Goal: Consume media (video, audio): Consume media (video, audio)

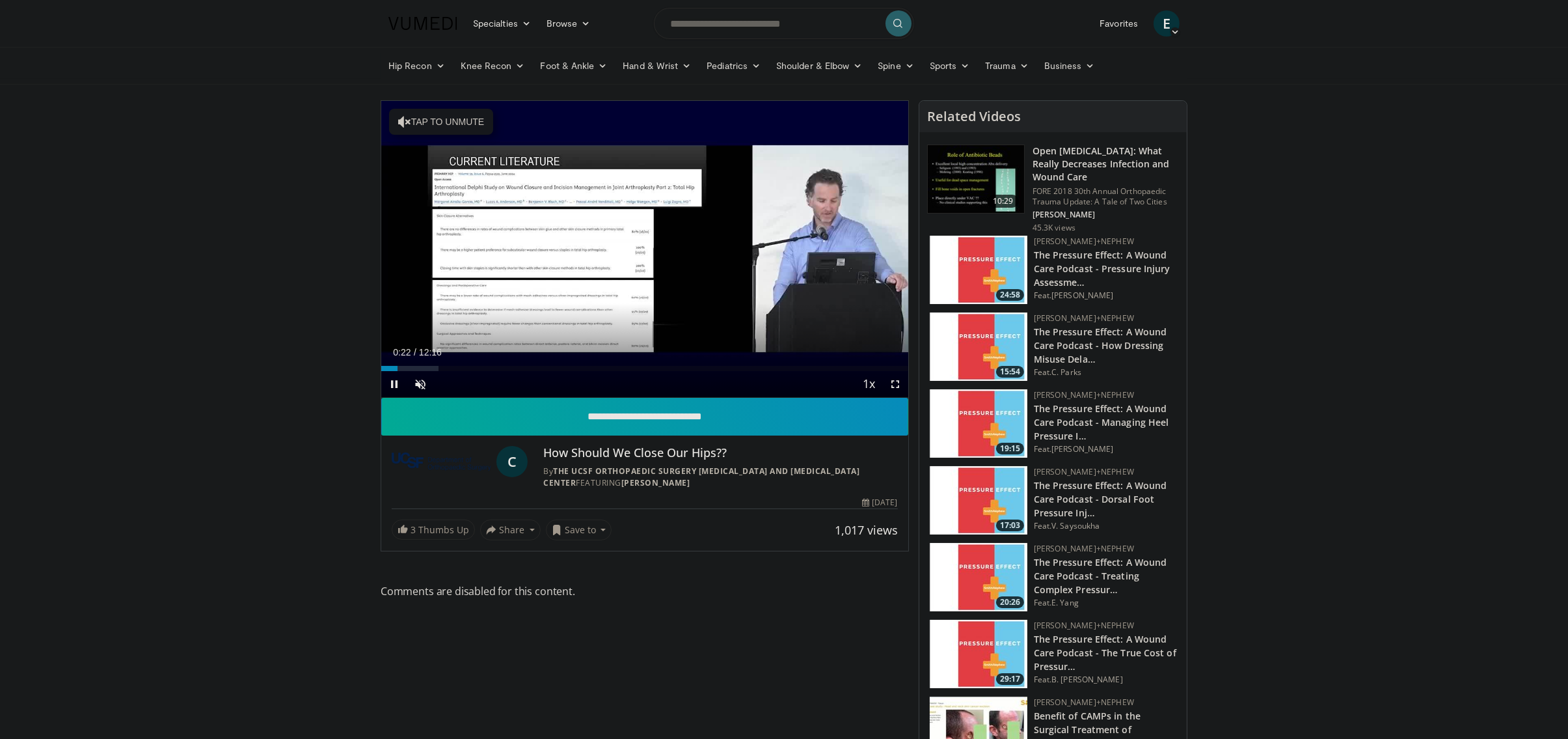
click at [685, 352] on div "Current Time 0:22 / Duration 12:16" at bounding box center [645, 352] width 527 height 11
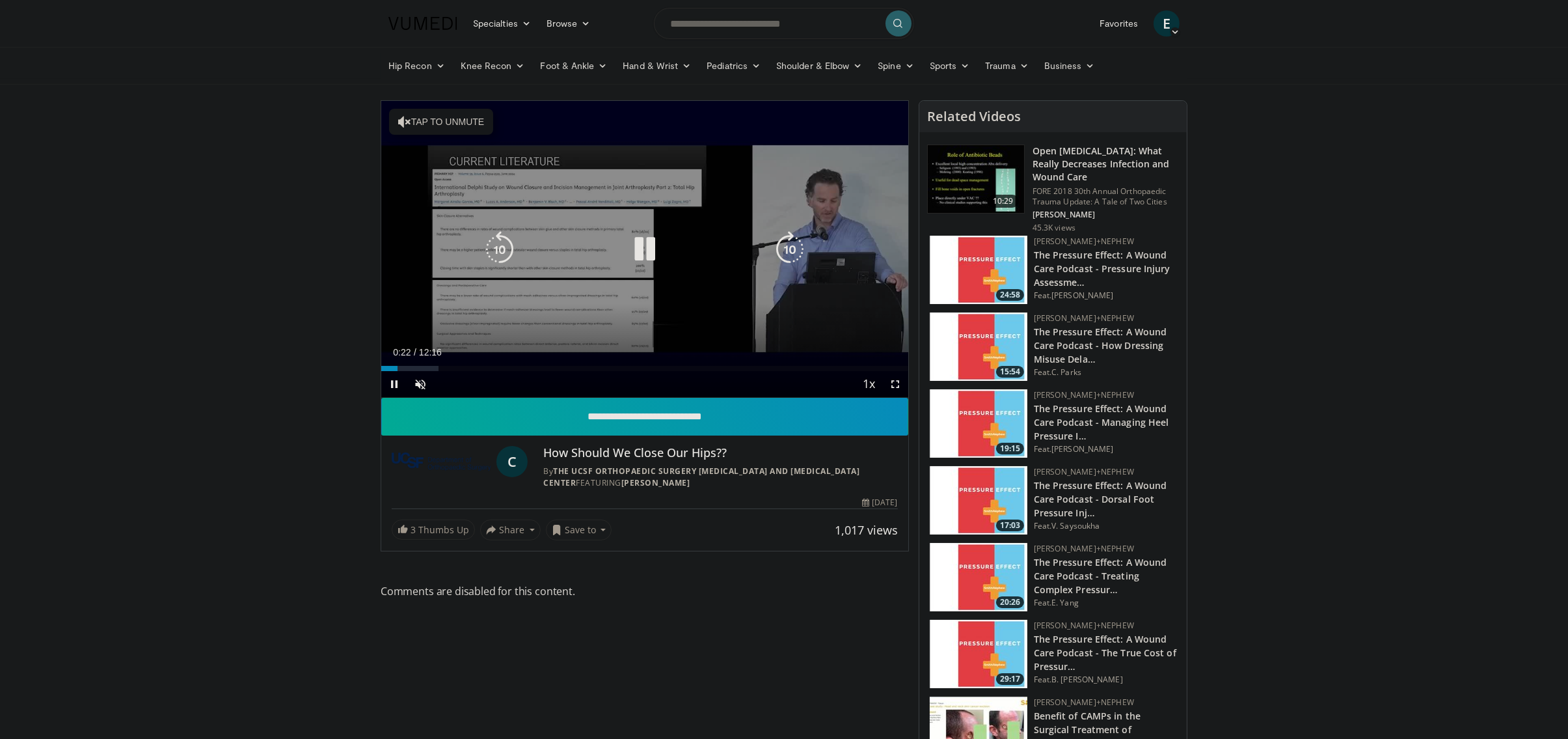
click at [685, 305] on div "10 seconds Tap to unmute" at bounding box center [645, 249] width 527 height 296
click at [642, 244] on icon "Video Player" at bounding box center [644, 249] width 36 height 36
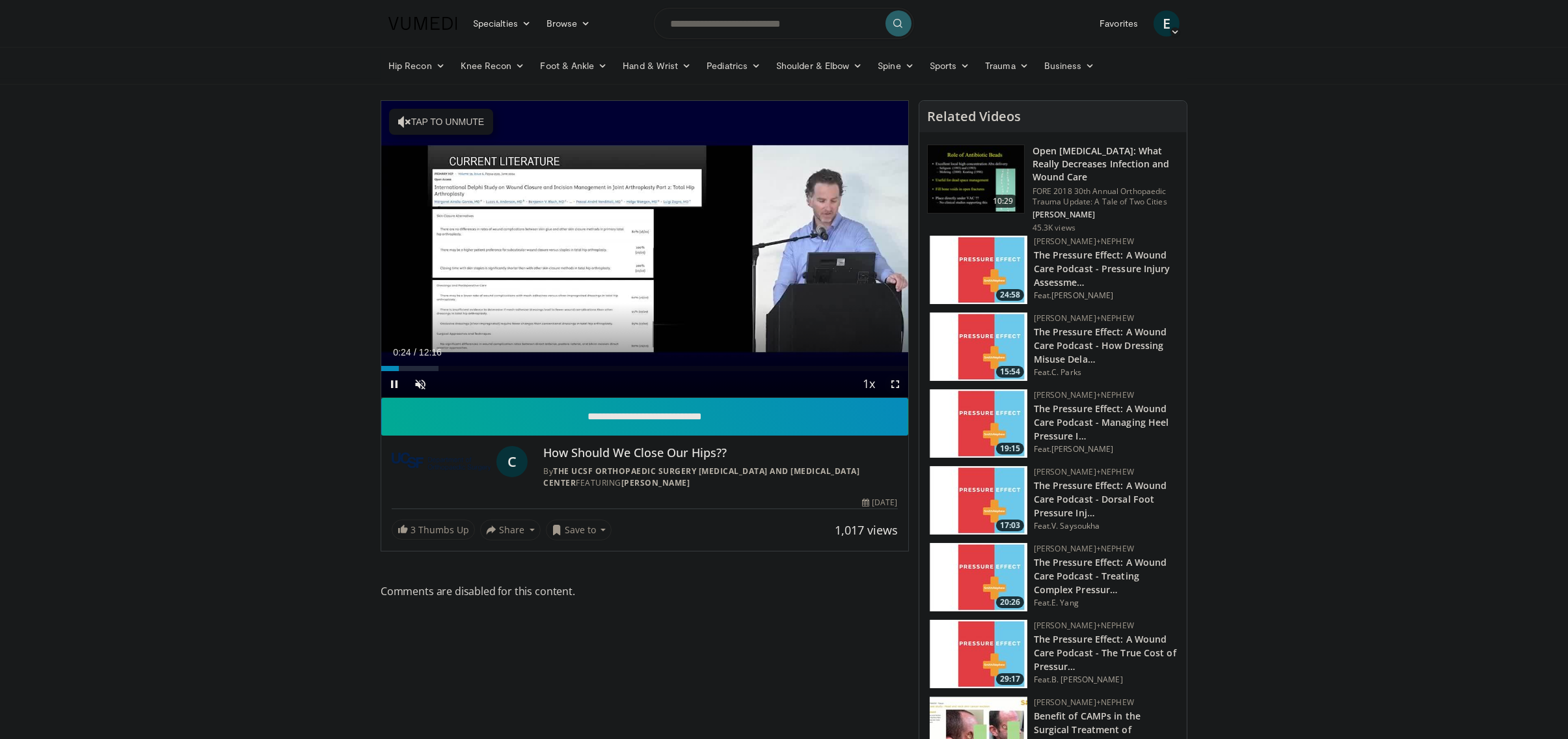
click at [898, 385] on span "Video Player" at bounding box center [895, 384] width 26 height 26
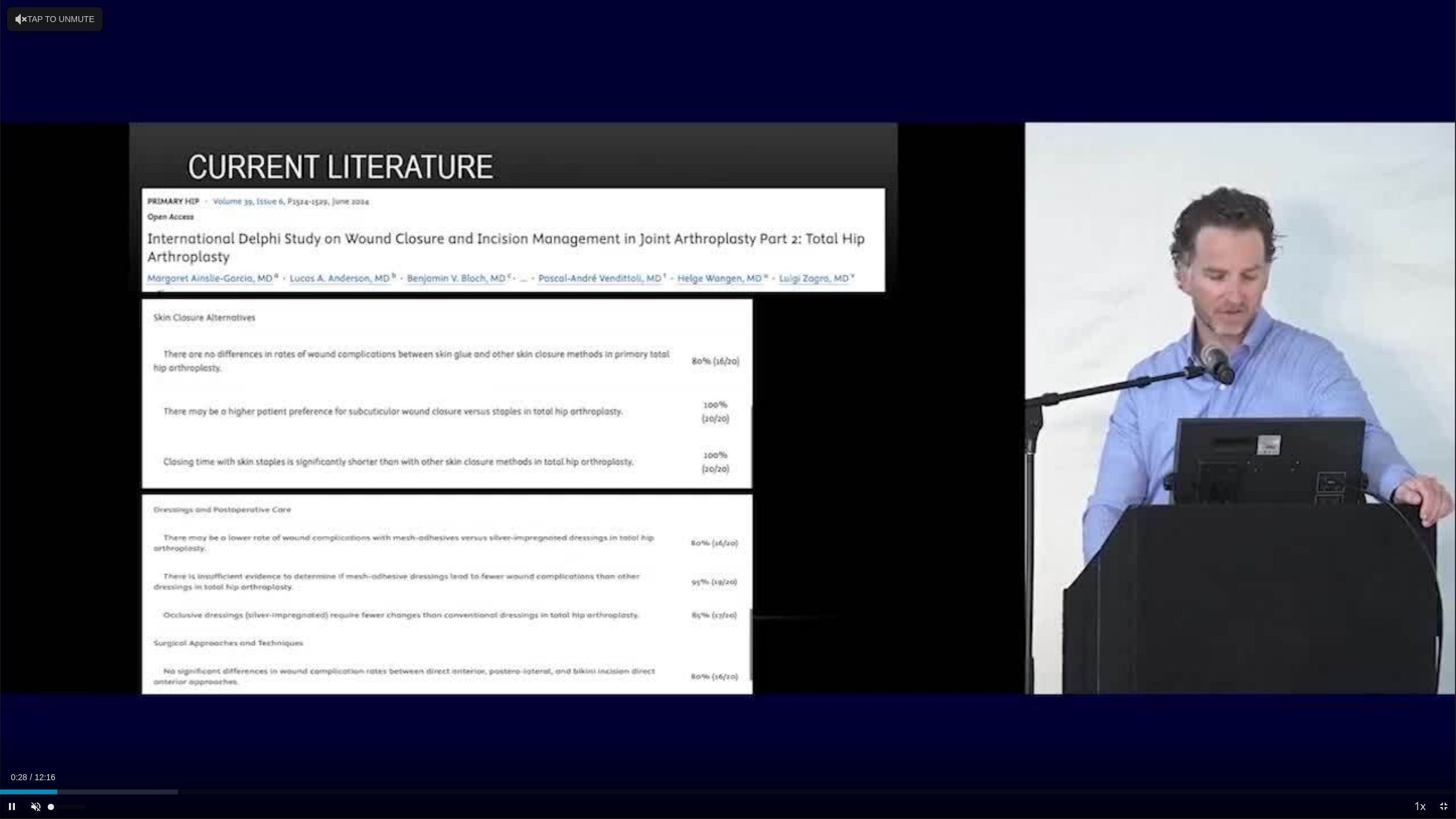
click at [40, 677] on span "Video Player" at bounding box center [36, 807] width 24 height 24
click at [79, 677] on div "Current Time 0:30 / Duration 12:16 Pause Skip Backward Skip Forward Mute 0% Loa…" at bounding box center [728, 807] width 1456 height 24
click at [111, 677] on div "Progress Bar" at bounding box center [111, 792] width 1 height 5
click at [182, 677] on div "Progress Bar" at bounding box center [183, 792] width 1 height 5
click at [69, 677] on div "Loaded : 18.98% 01:33 00:35" at bounding box center [728, 788] width 1456 height 11
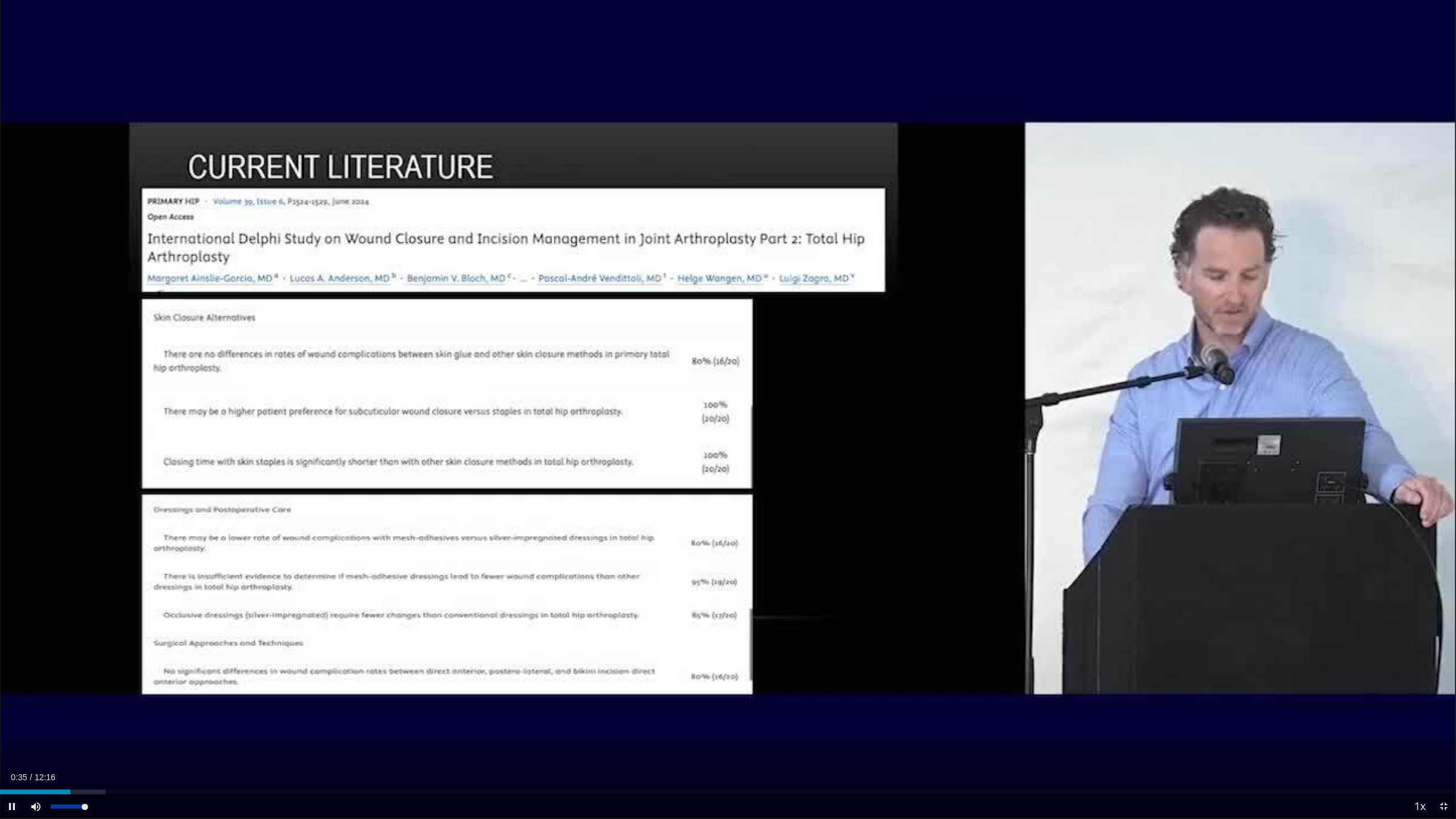
click at [43, 677] on span "Video Player" at bounding box center [36, 807] width 24 height 24
click at [40, 677] on span "Video Player" at bounding box center [36, 807] width 24 height 24
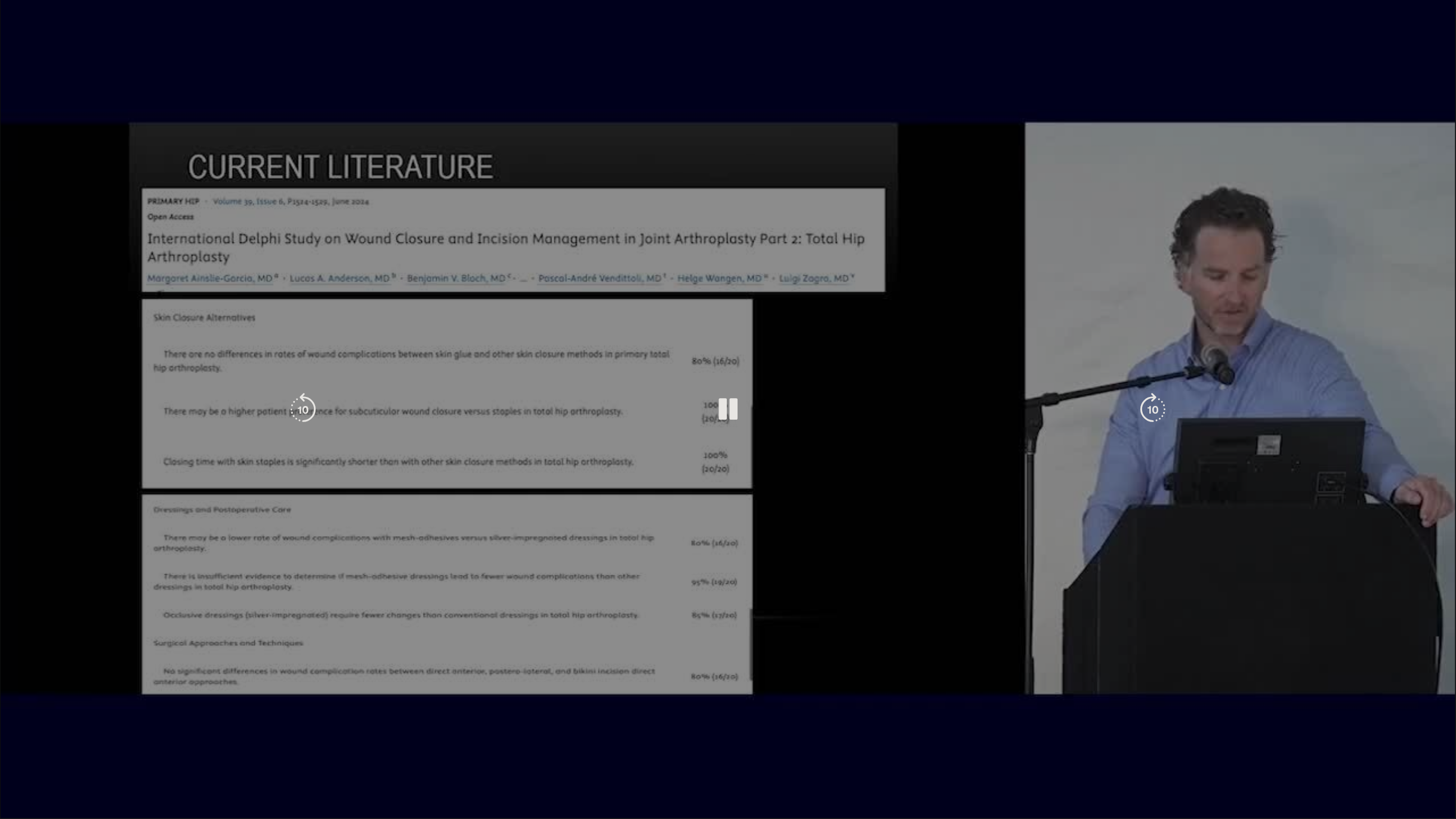
click at [40, 677] on div "10 seconds Tap to unmute" at bounding box center [728, 409] width 1456 height 818
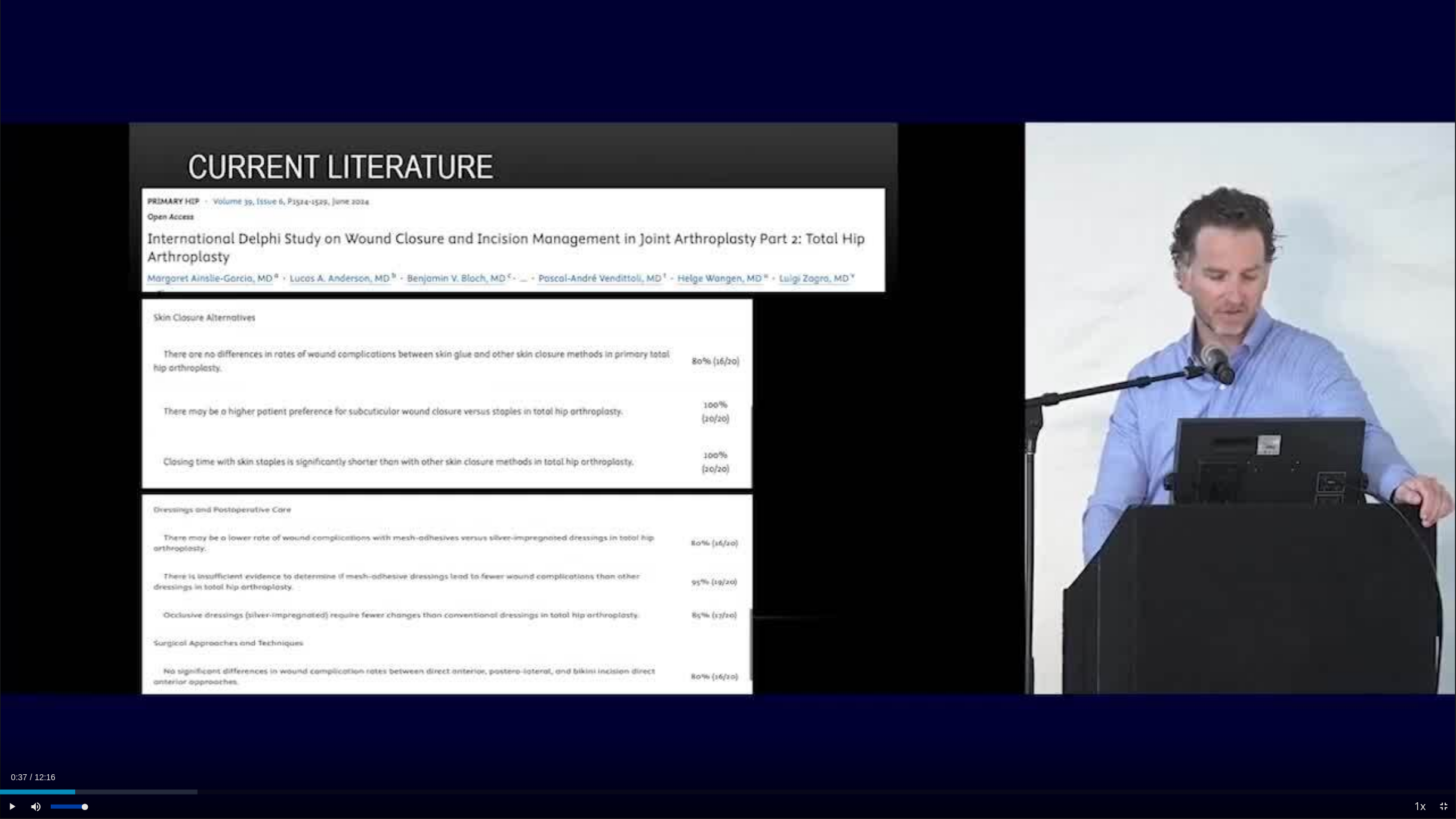
click at [105, 677] on div "Mute 95%" at bounding box center [66, 807] width 83 height 24
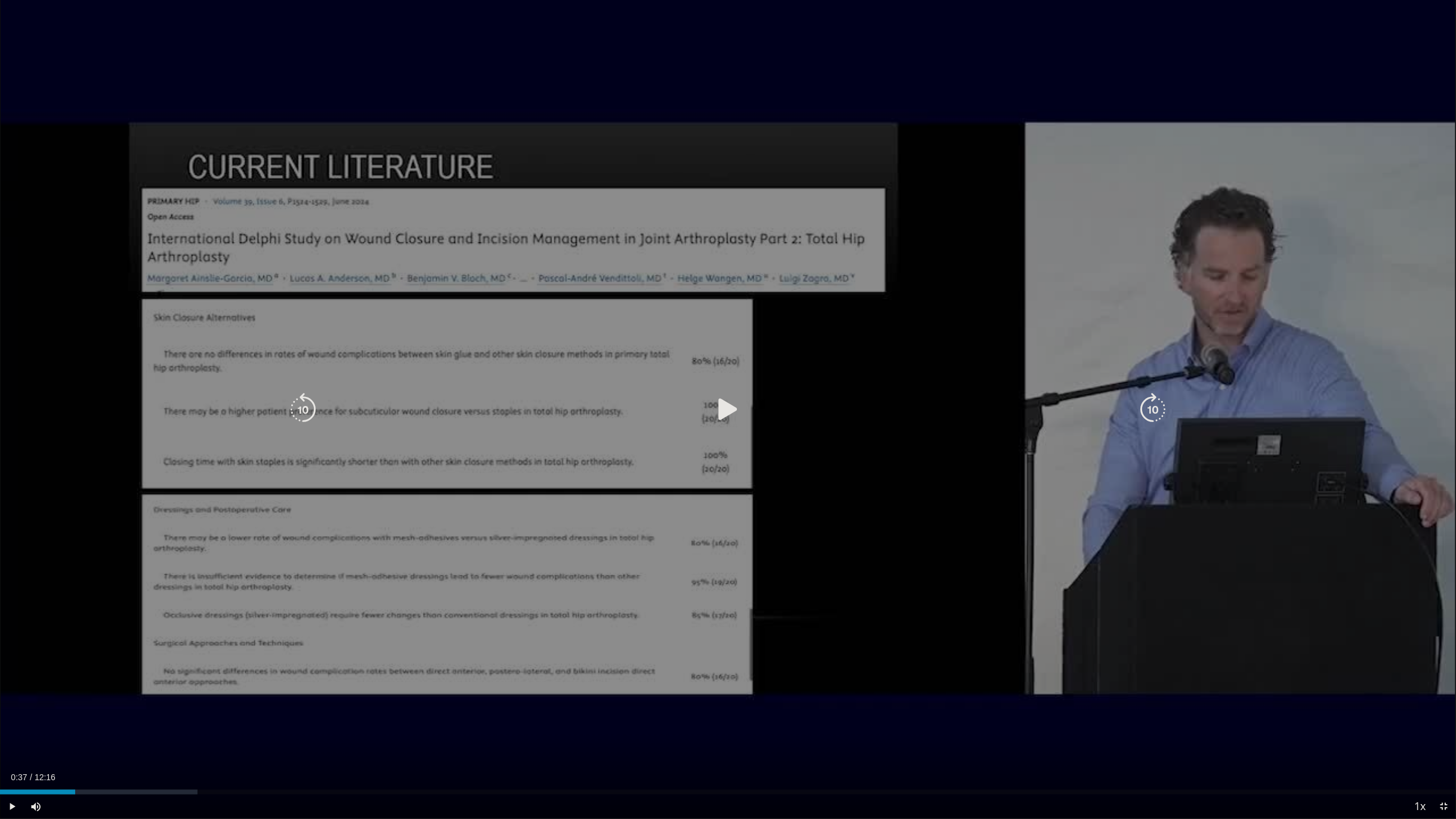
click at [367, 466] on div "10 seconds Tap to unmute" at bounding box center [728, 409] width 1456 height 818
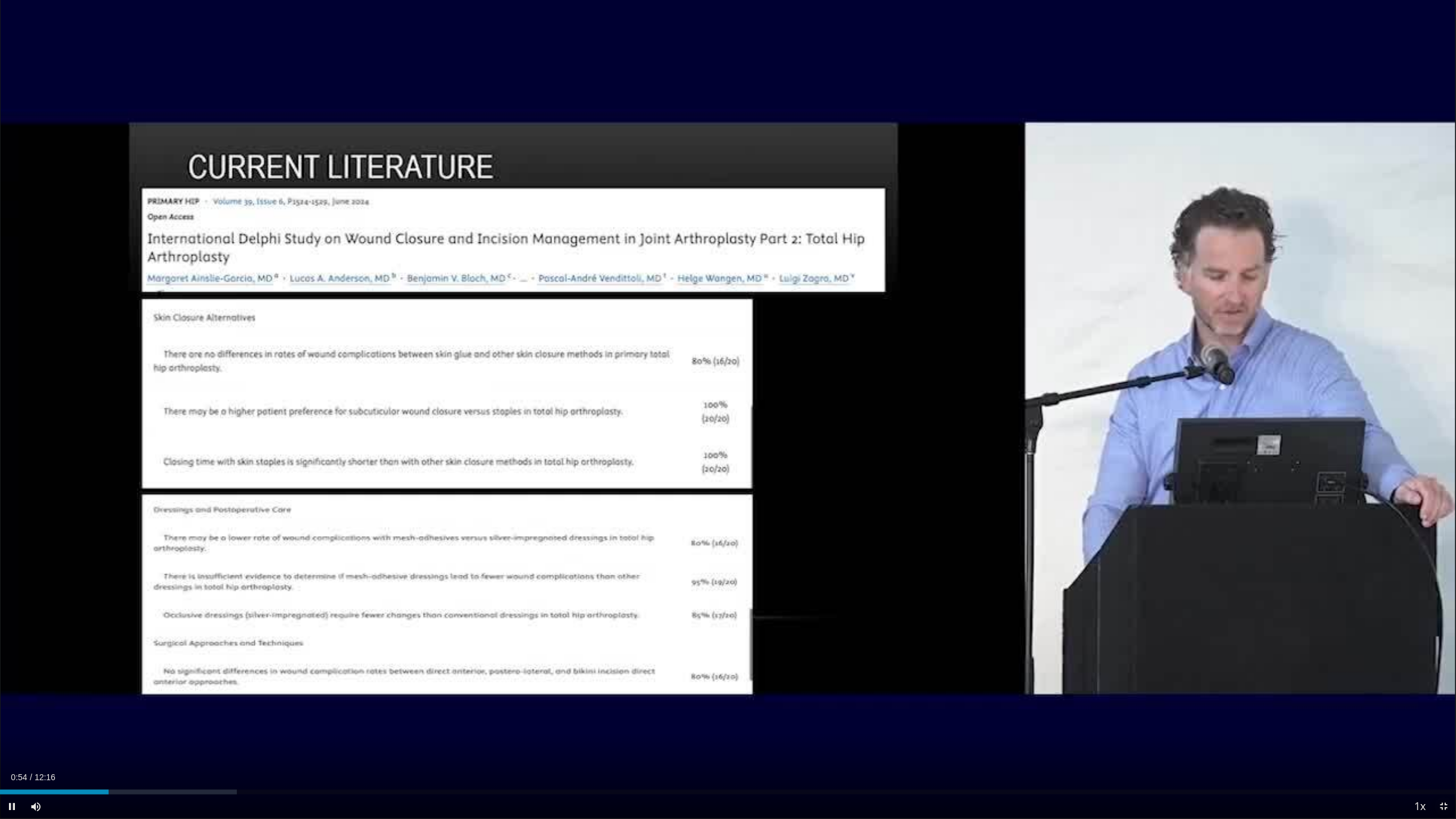
click at [1437, 677] on span "Video Player" at bounding box center [1444, 807] width 24 height 24
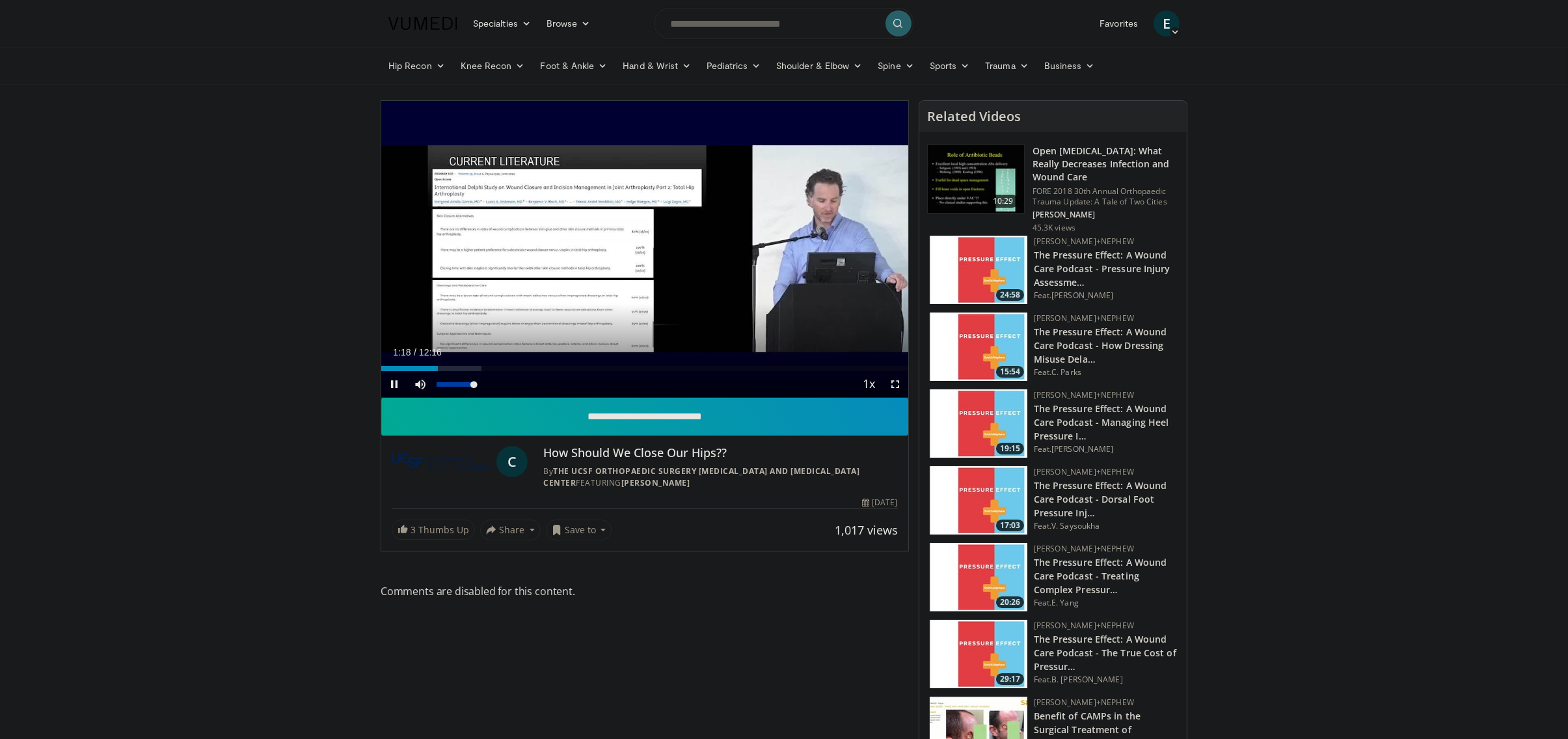
click at [420, 387] on span "Video Player" at bounding box center [420, 384] width 26 height 26
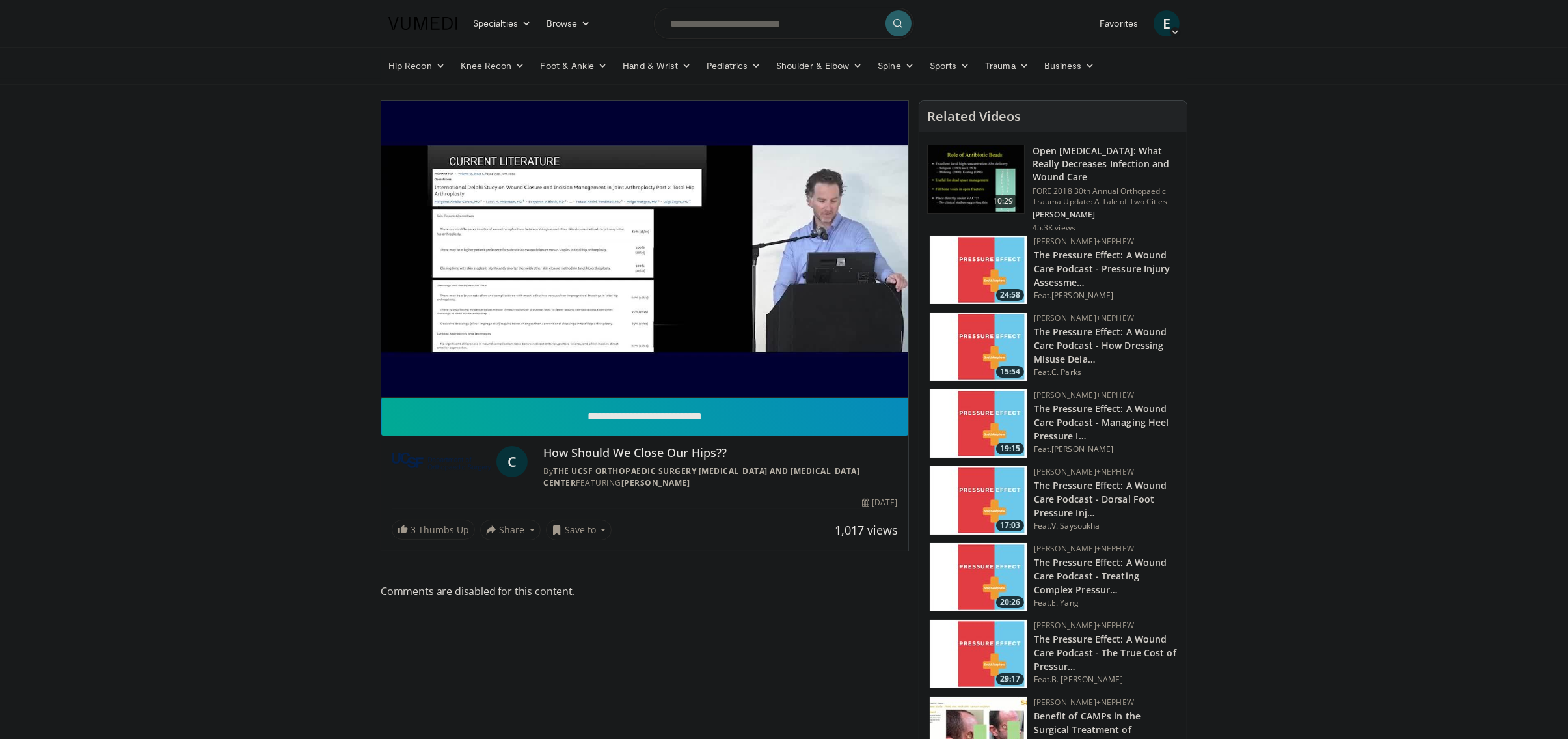
click at [420, 387] on video-js "**********" at bounding box center [645, 249] width 527 height 297
click at [420, 387] on div "10 seconds Tap to unmute" at bounding box center [645, 249] width 527 height 296
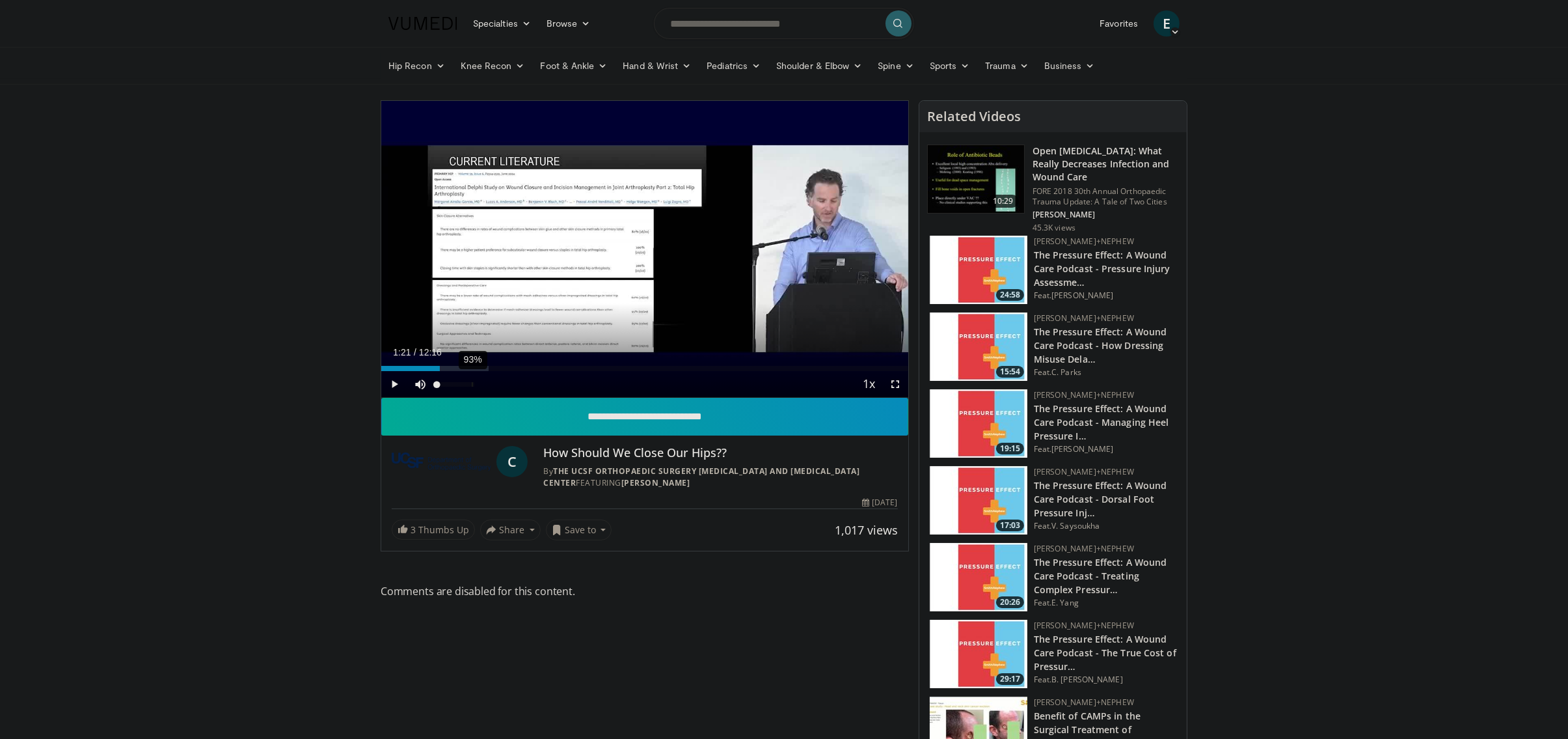
click at [472, 385] on div "93%" at bounding box center [455, 384] width 37 height 4
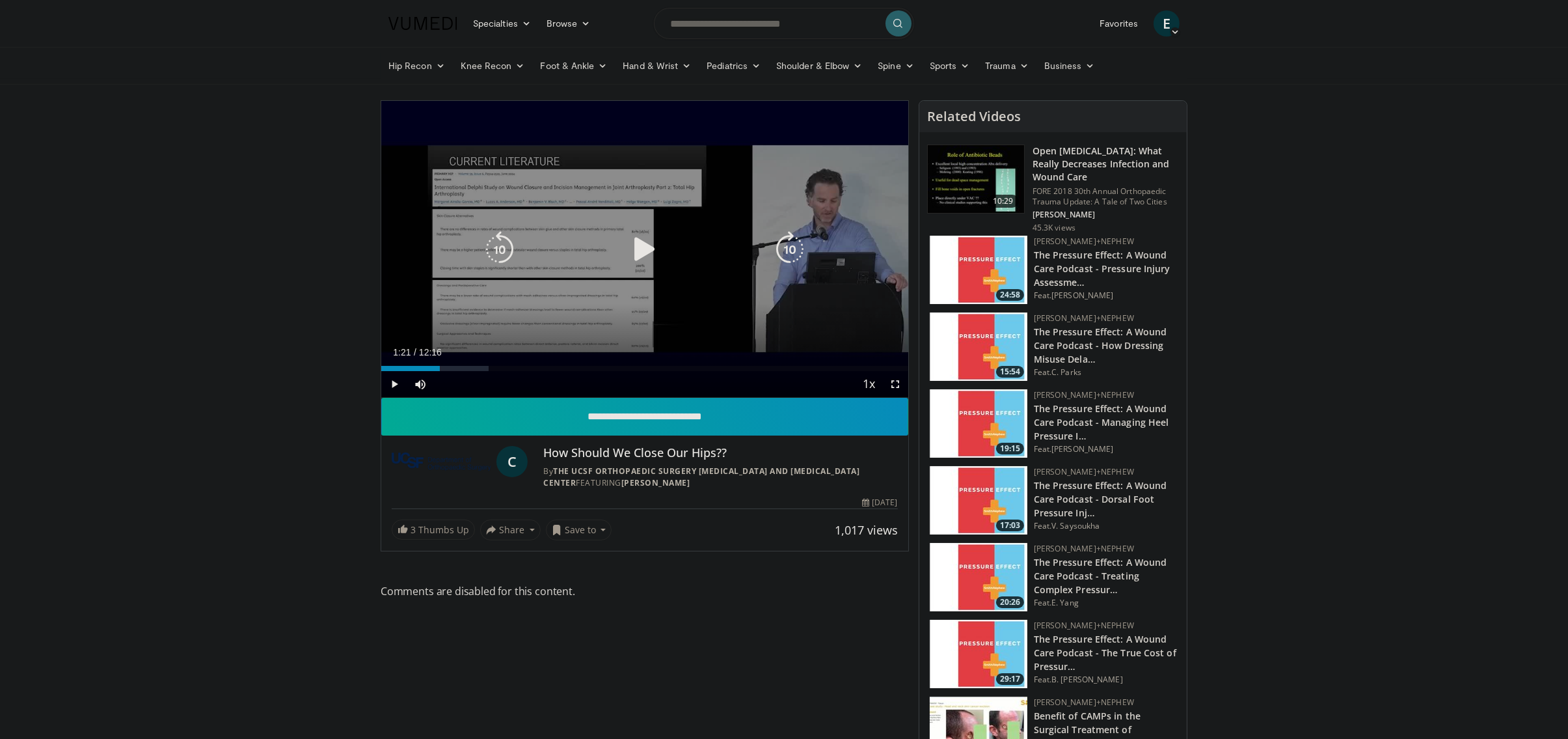
click at [684, 222] on div "10 seconds Tap to unmute" at bounding box center [645, 249] width 527 height 296
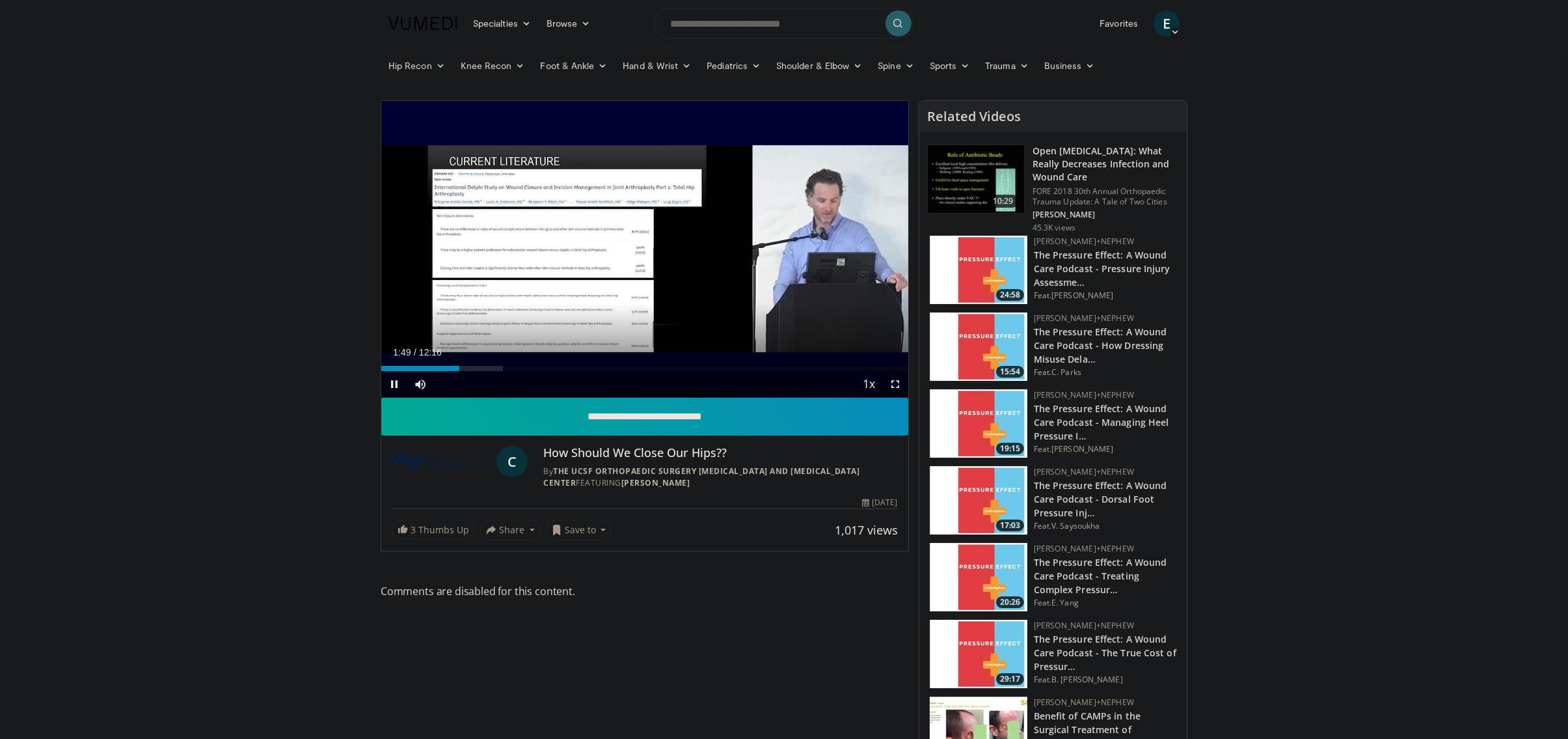
drag, startPoint x: 895, startPoint y: 387, endPoint x: 895, endPoint y: 500, distance: 113.0
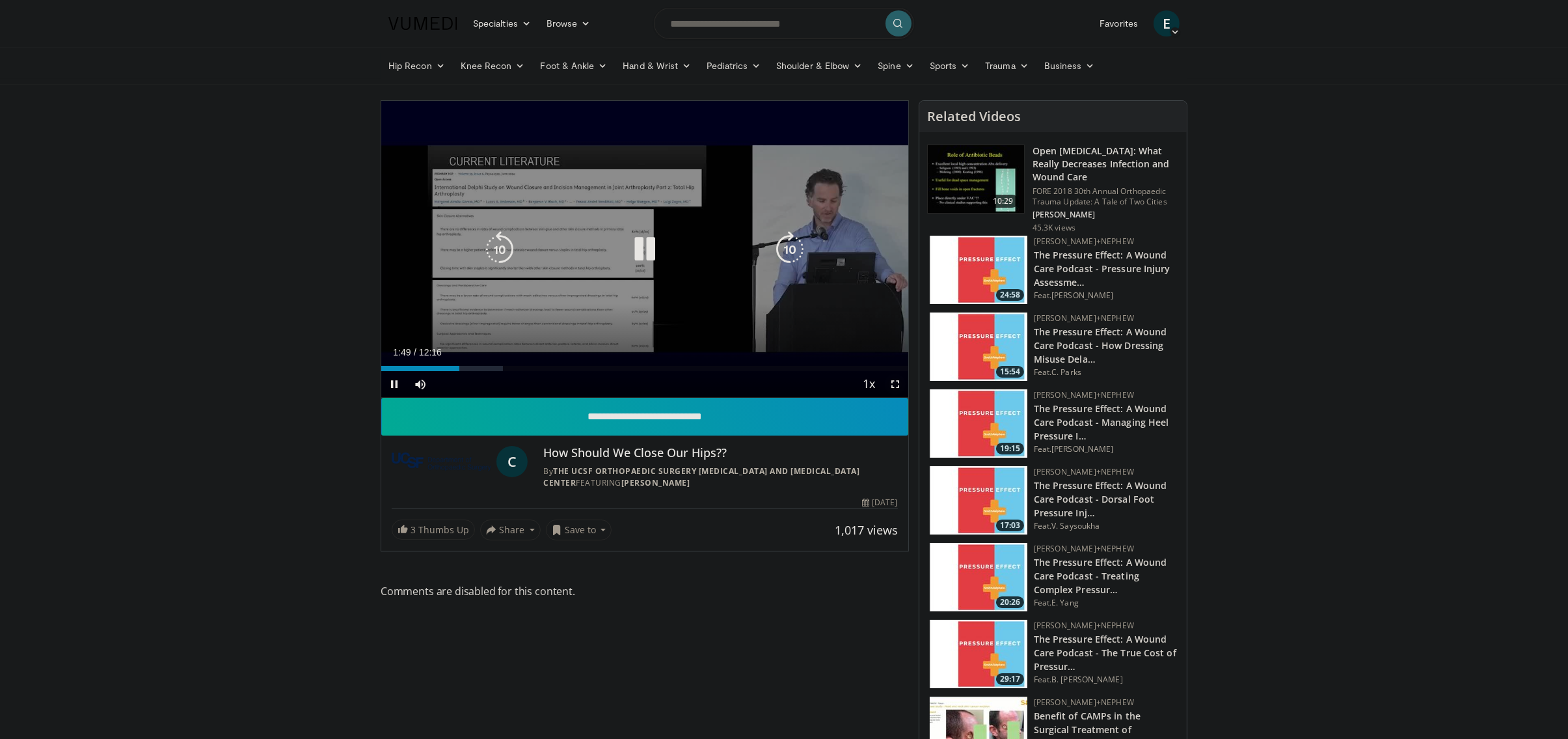
click at [895, 387] on span "Video Player" at bounding box center [895, 384] width 26 height 26
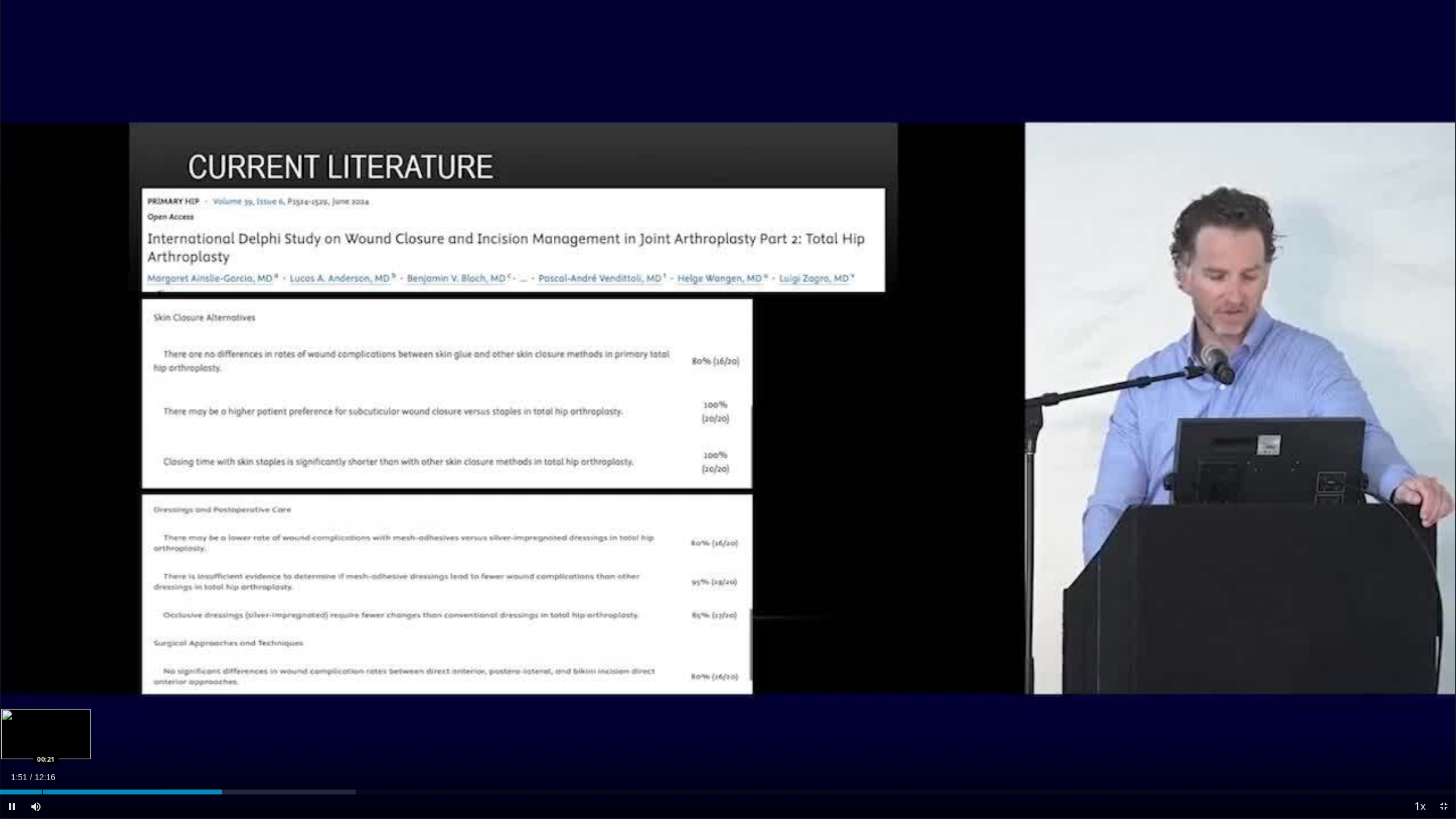
click at [40, 677] on div "Loaded : 24.41% 01:52 00:21" at bounding box center [728, 792] width 1456 height 5
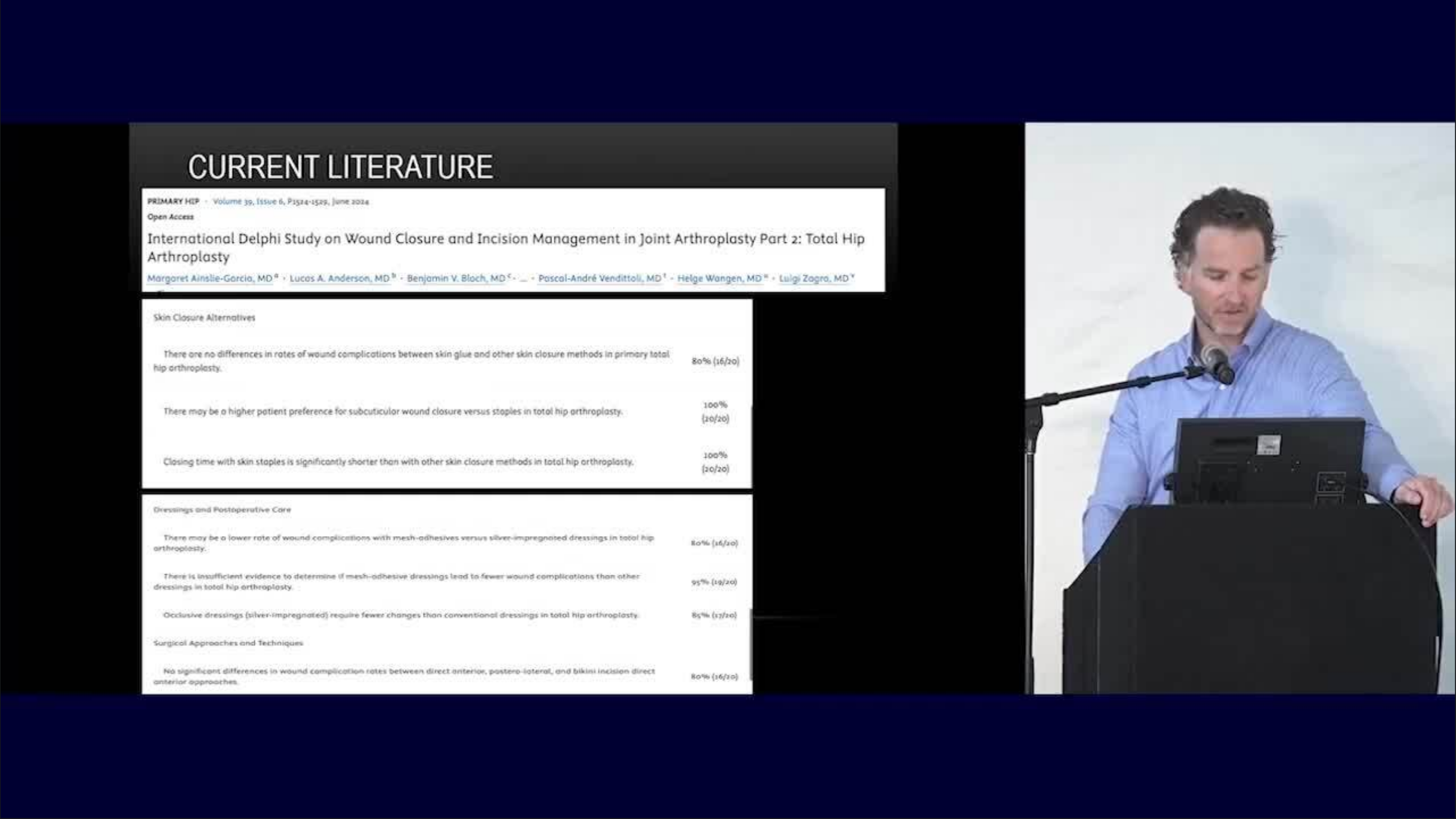
click at [1437, 677] on div "10 seconds Tap to unmute" at bounding box center [728, 409] width 1456 height 818
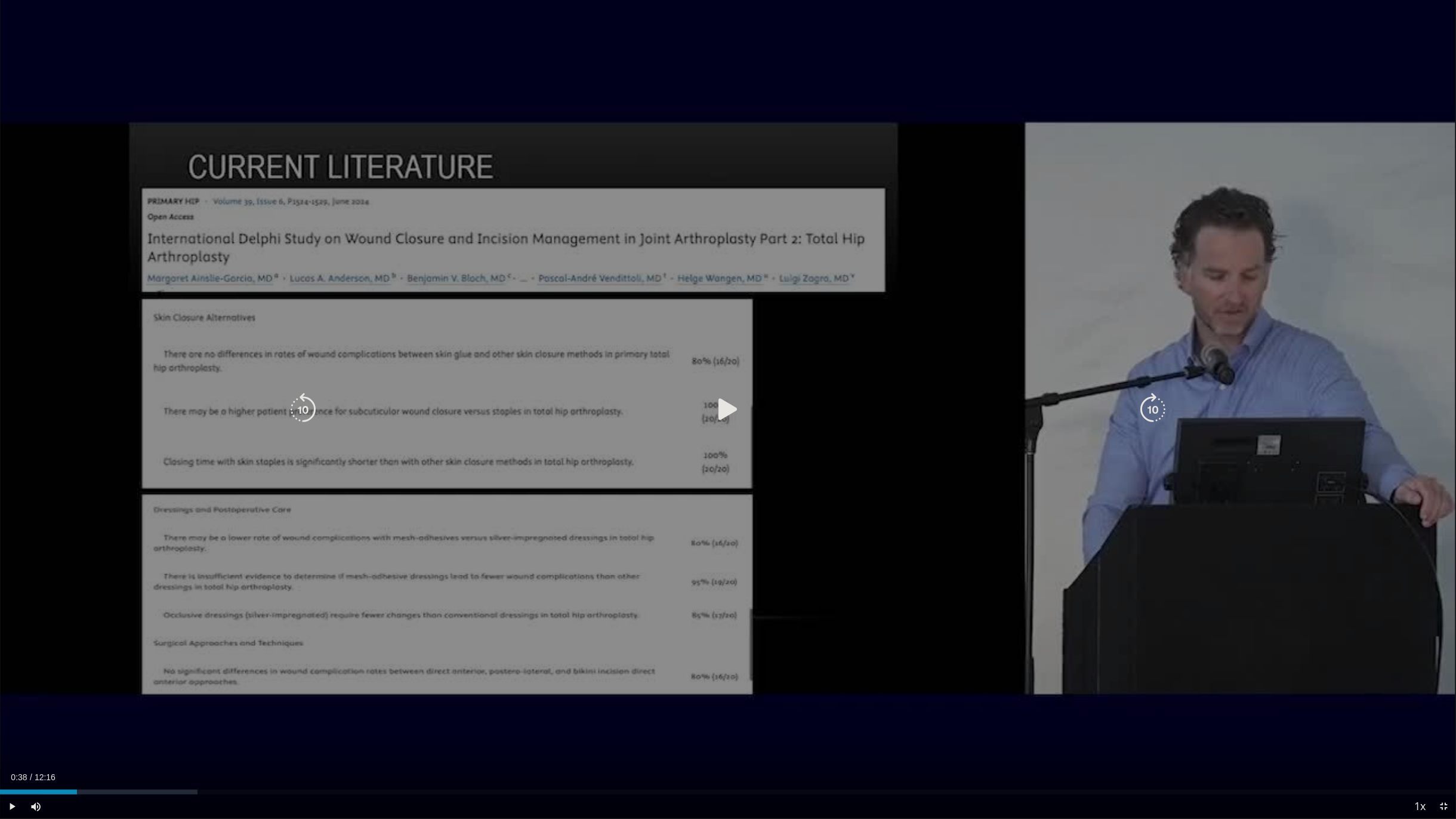
click at [725, 414] on icon "Video Player" at bounding box center [727, 409] width 33 height 33
click at [413, 459] on div "10 seconds Tap to unmute" at bounding box center [728, 409] width 1456 height 818
click at [593, 479] on div "10 seconds Tap to unmute" at bounding box center [728, 409] width 1456 height 818
click at [956, 160] on div "10 seconds Tap to unmute" at bounding box center [728, 409] width 1456 height 818
click at [717, 412] on icon "Video Player" at bounding box center [727, 409] width 33 height 33
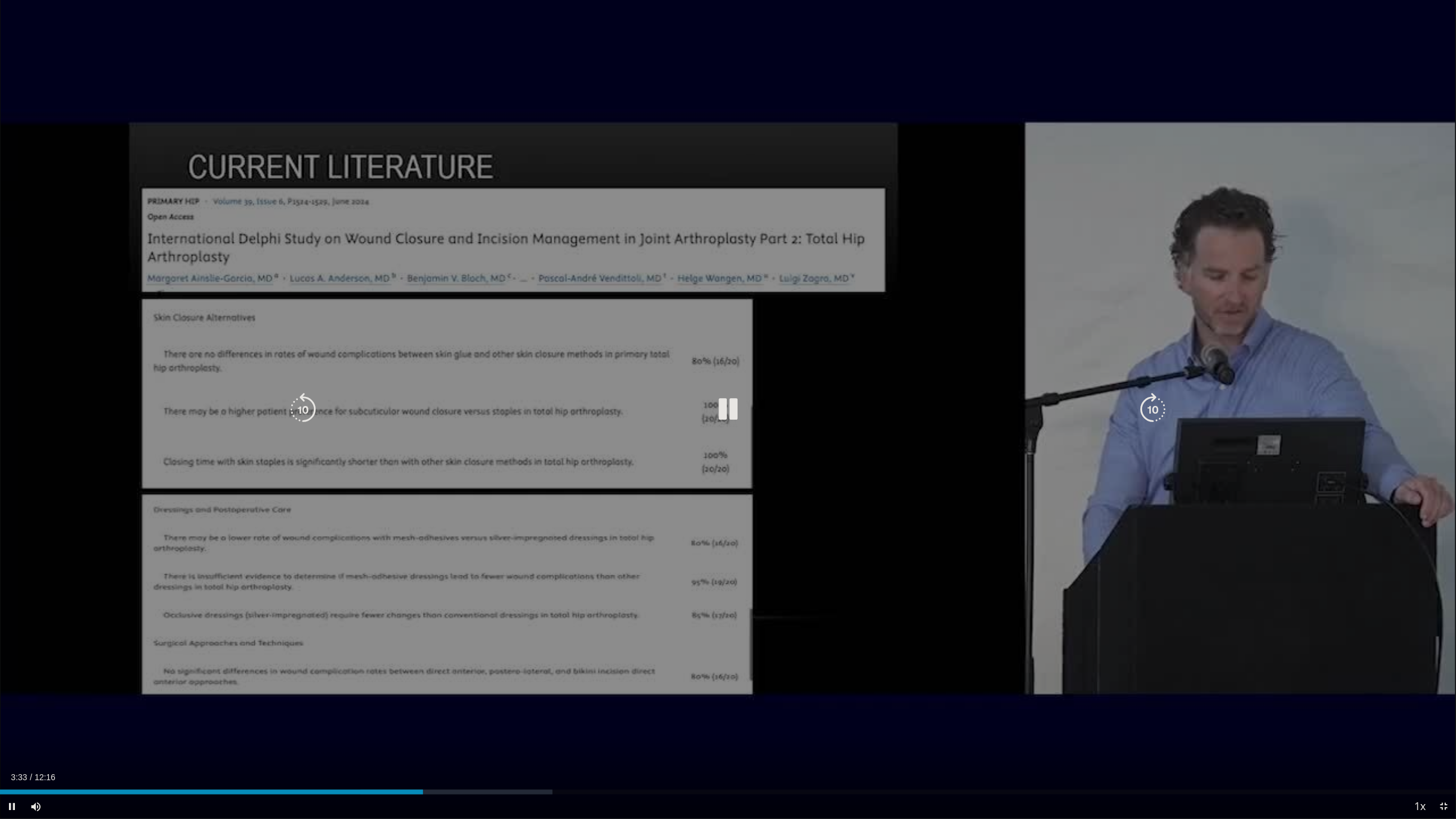
click at [440, 437] on div "10 seconds Tap to unmute" at bounding box center [728, 409] width 1456 height 818
click at [447, 418] on div "Video Player" at bounding box center [728, 409] width 874 height 24
click at [731, 402] on icon "Video Player" at bounding box center [727, 409] width 33 height 33
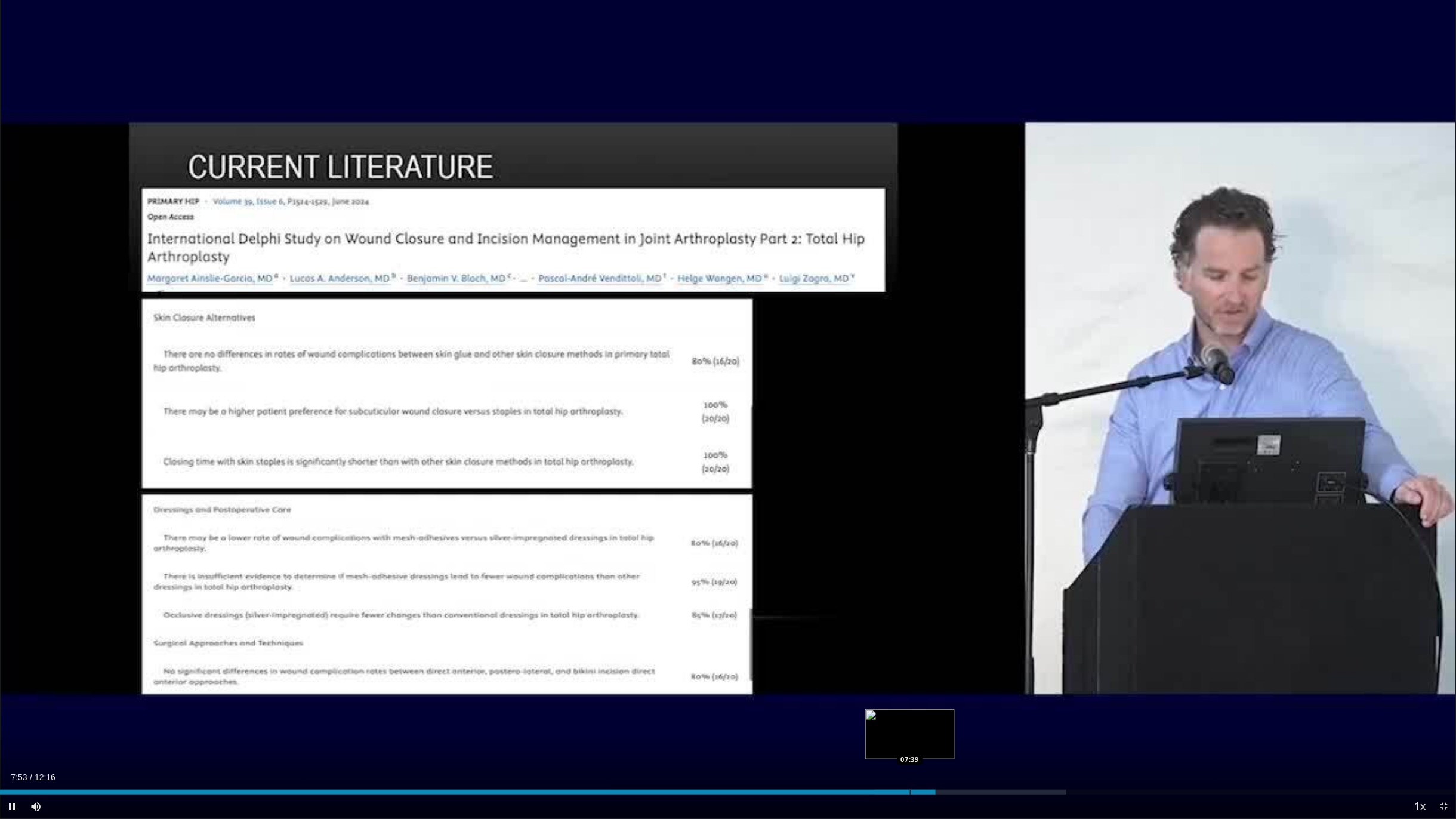
click at [910, 677] on div "Progress Bar" at bounding box center [910, 792] width 1 height 5
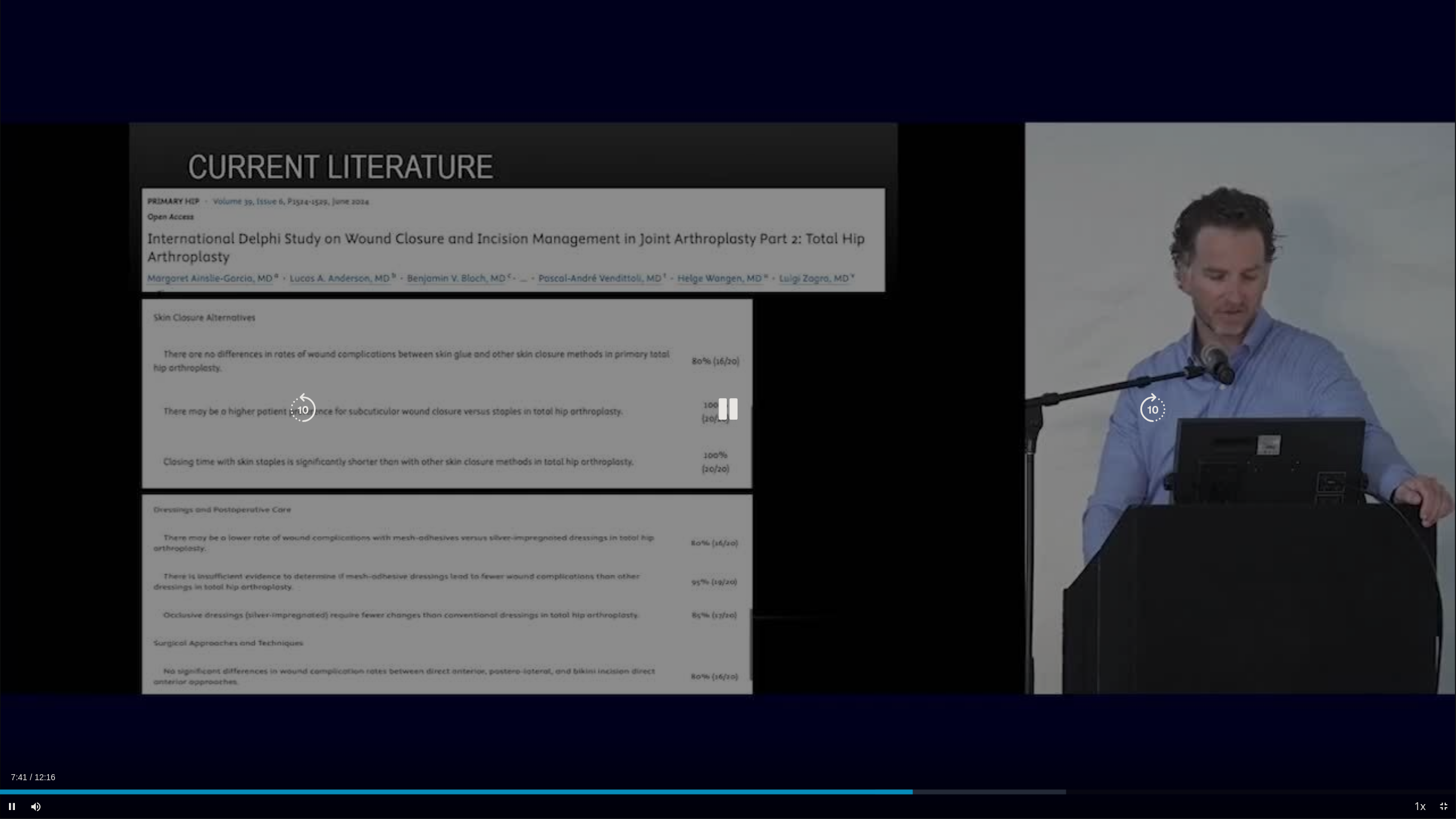
click at [579, 521] on div "10 seconds Tap to unmute" at bounding box center [728, 409] width 1456 height 818
click at [509, 534] on div "10 seconds Tap to unmute" at bounding box center [728, 409] width 1456 height 818
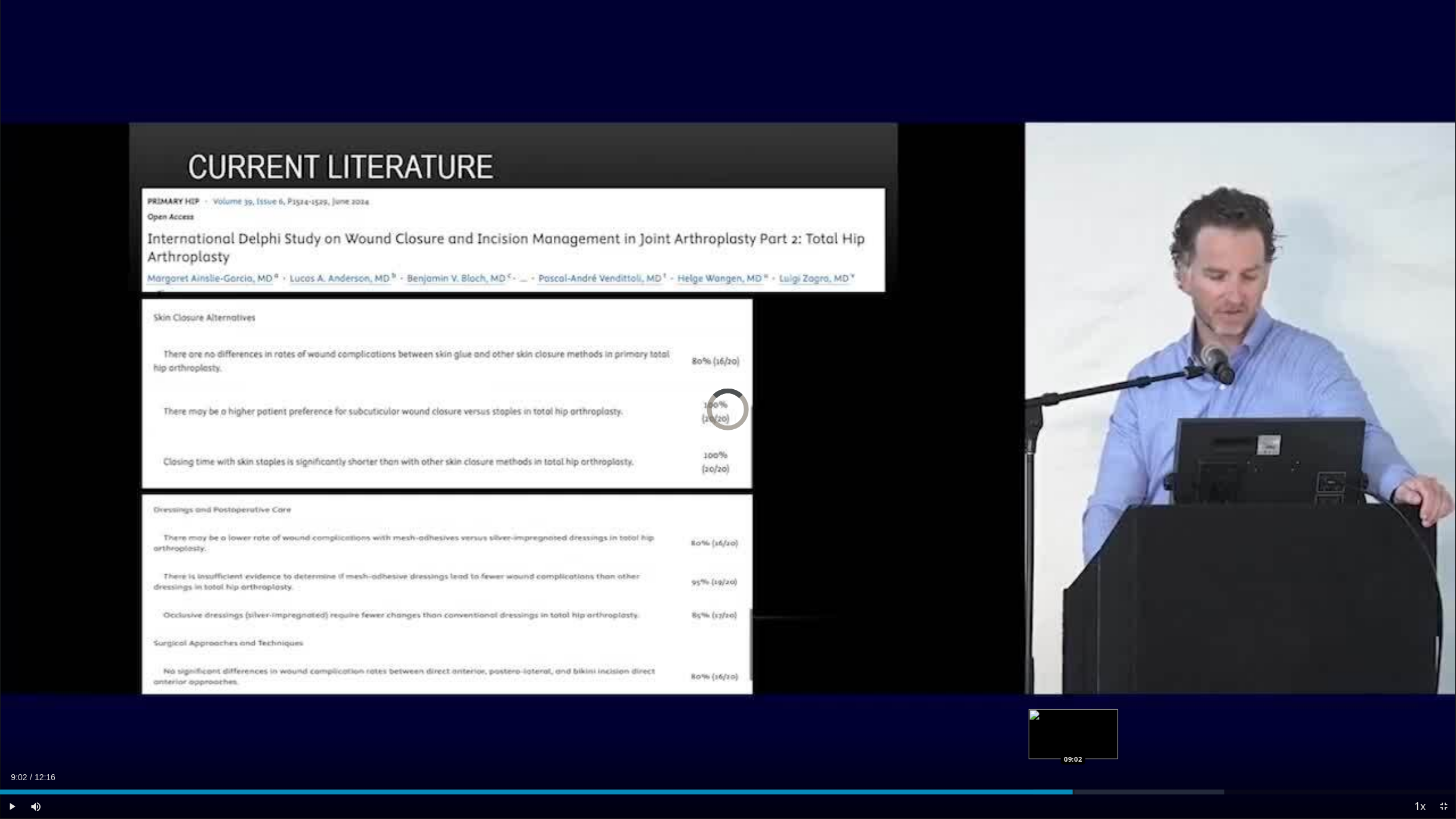
click at [1073, 677] on div "Loaded : 84.09% 09:18 09:02" at bounding box center [728, 788] width 1456 height 11
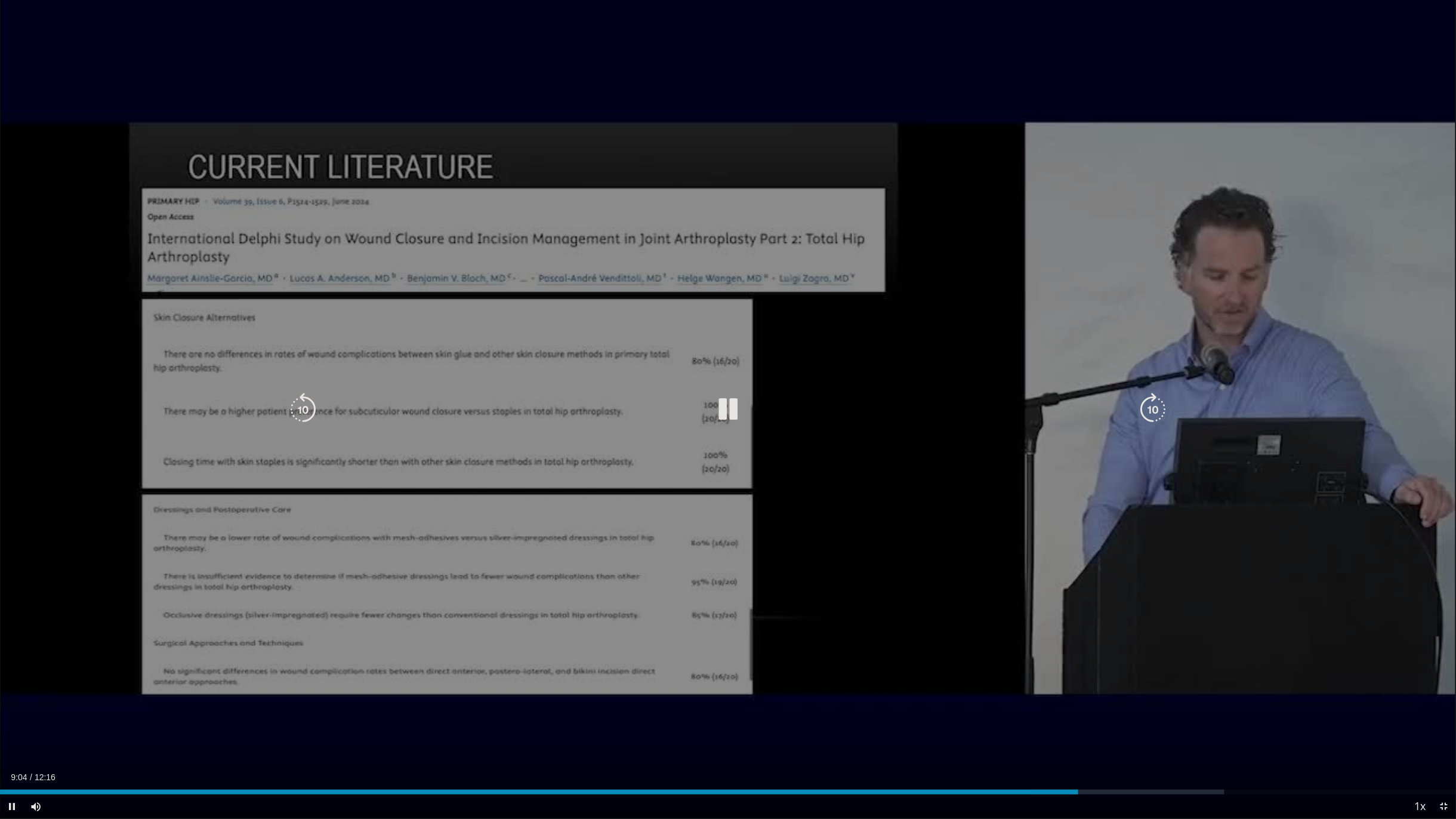
click at [836, 491] on div "10 seconds Tap to unmute" at bounding box center [728, 409] width 1456 height 818
click at [726, 406] on icon "Video Player" at bounding box center [727, 409] width 33 height 33
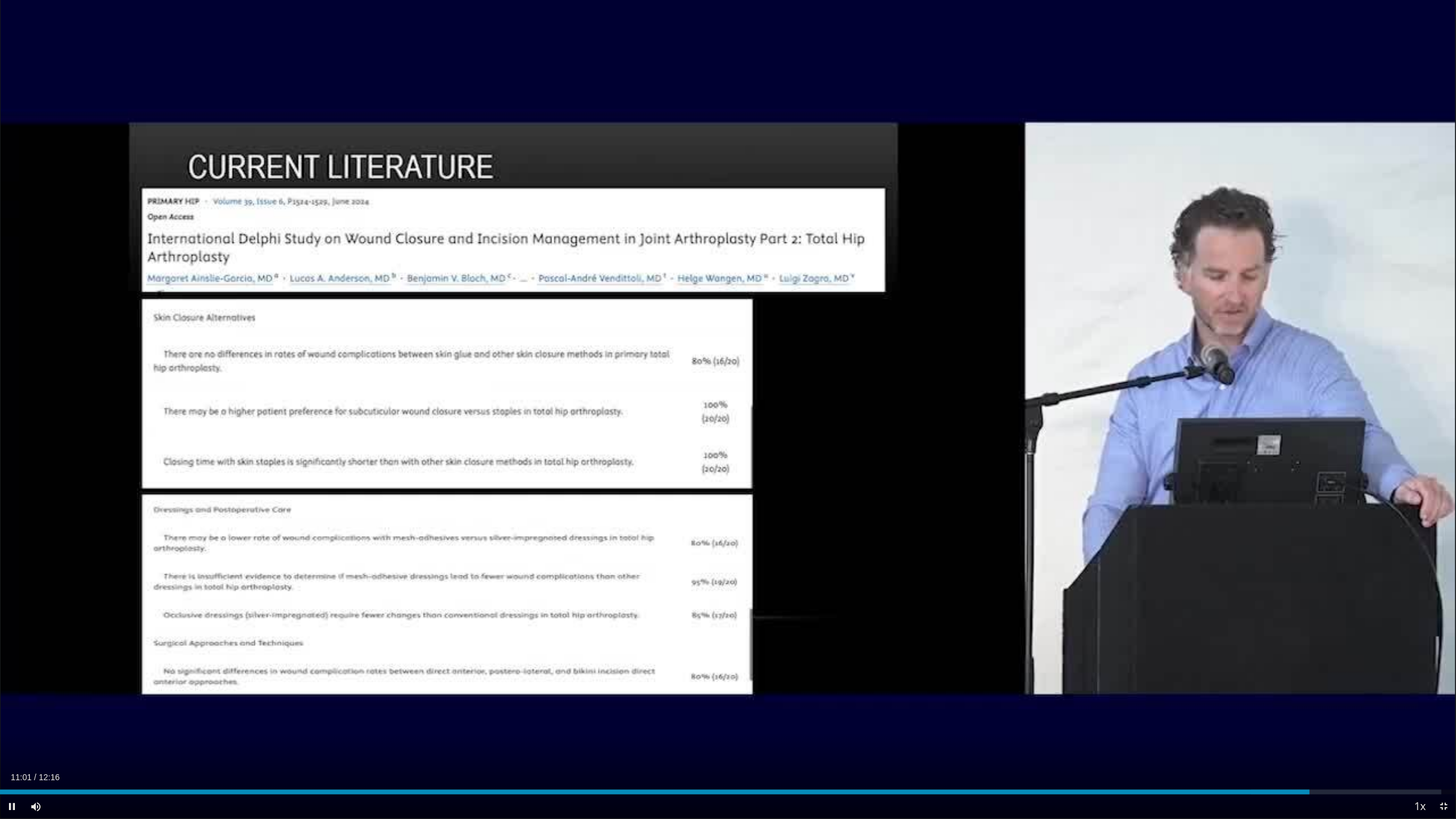
click at [1281, 677] on div "Current Time 11:01 / Duration 12:16 Pause Skip Backward Skip Forward Mute 65% L…" at bounding box center [728, 807] width 1456 height 24
click at [1275, 677] on div "Progress Bar" at bounding box center [1276, 792] width 1 height 5
click at [1371, 677] on div "Loaded : 100.00% 11:57 11:32" at bounding box center [728, 788] width 1456 height 11
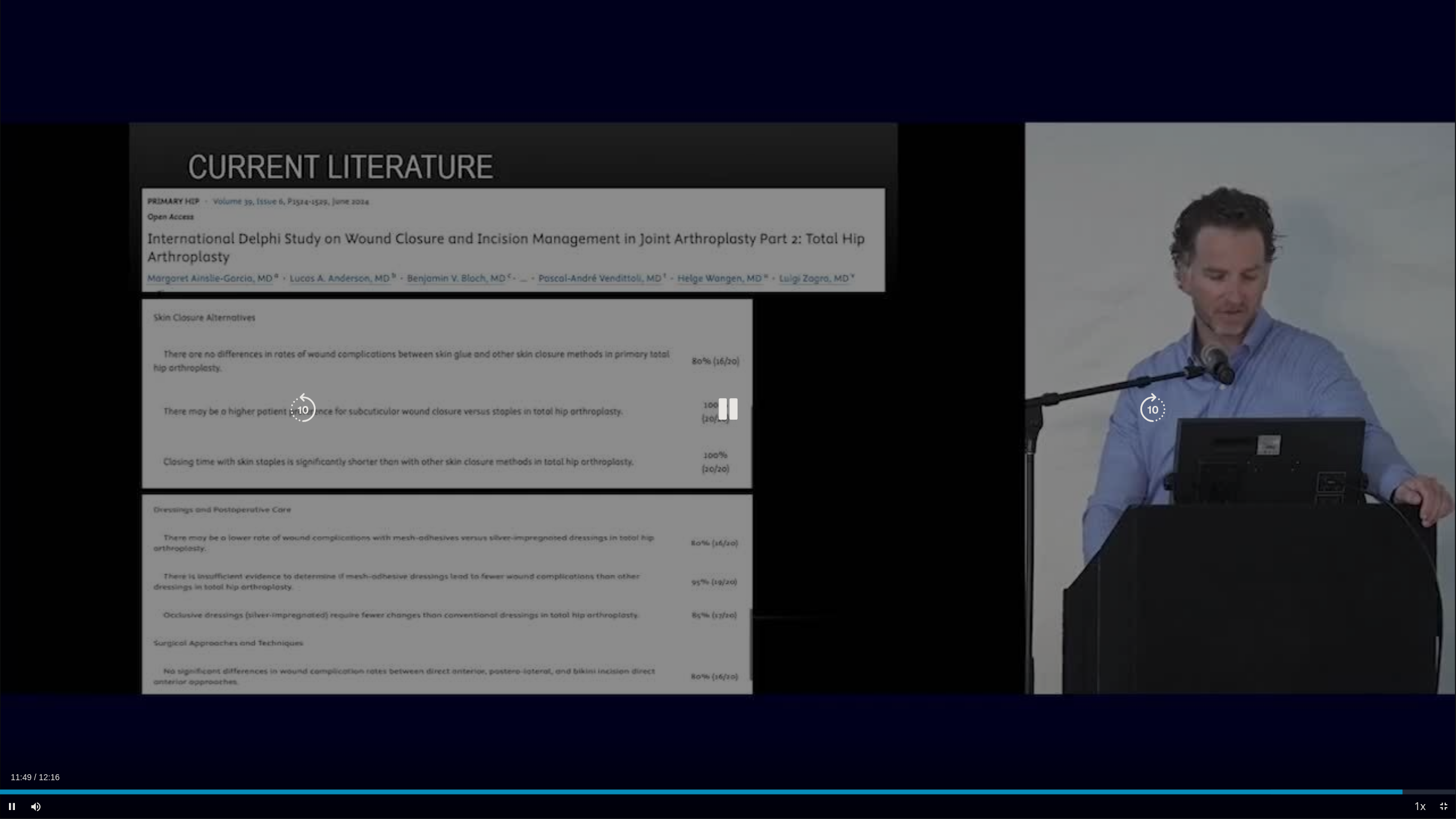
click at [785, 487] on div "10 seconds Tap to unmute" at bounding box center [728, 409] width 1456 height 818
click at [711, 405] on icon "Video Player" at bounding box center [727, 409] width 33 height 33
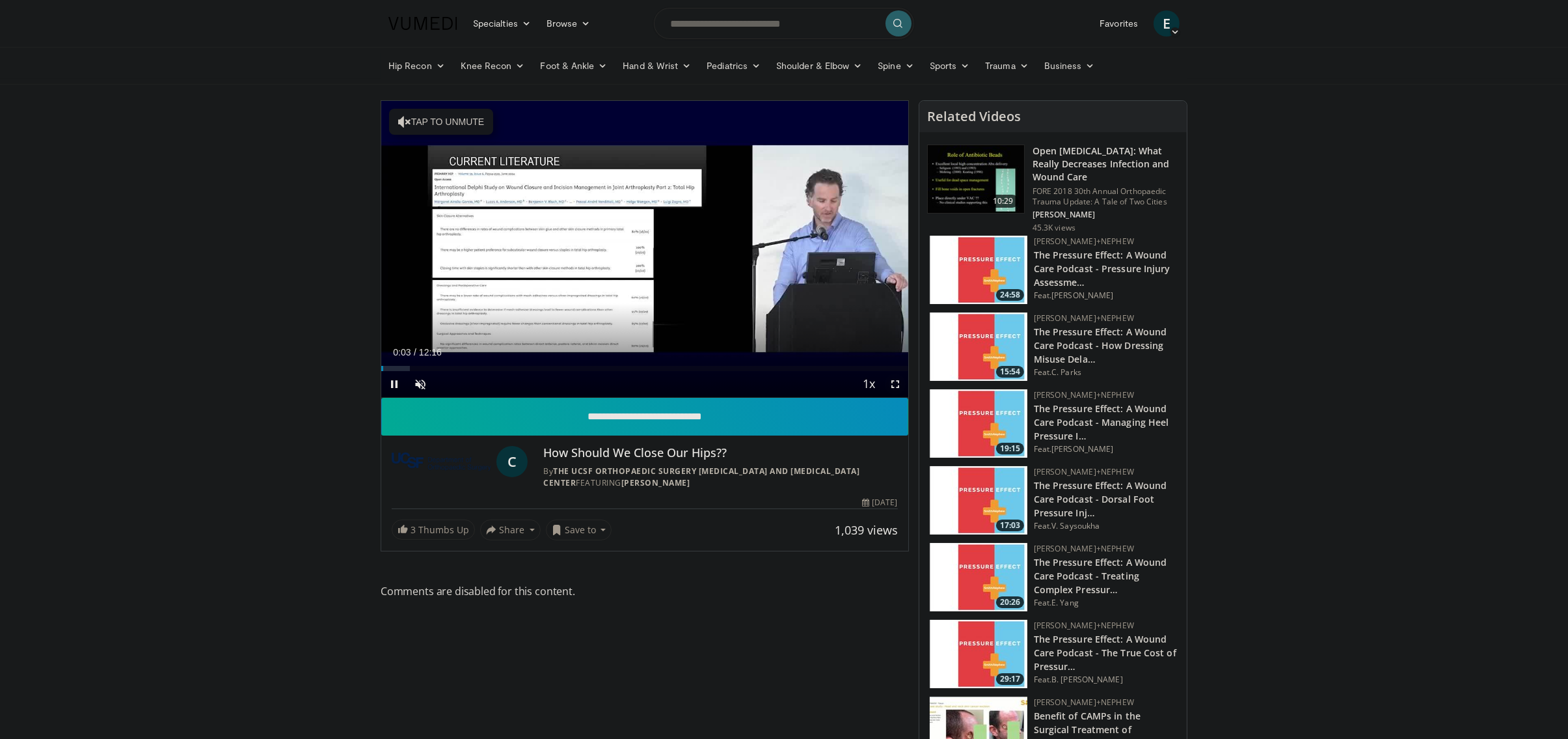
click at [896, 377] on span "Video Player" at bounding box center [895, 384] width 26 height 26
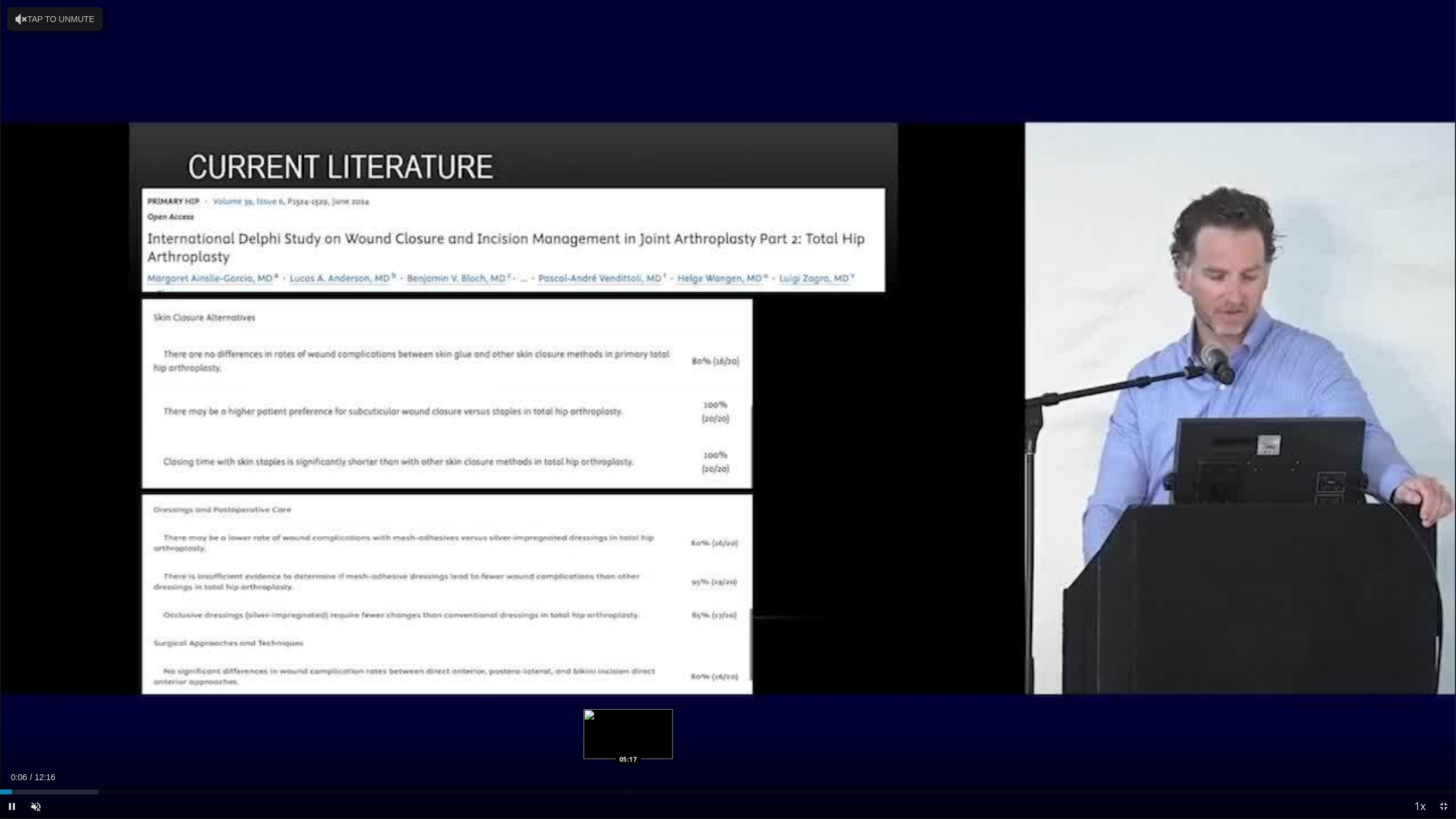
click at [628, 677] on div "Progress Bar" at bounding box center [629, 792] width 1 height 5
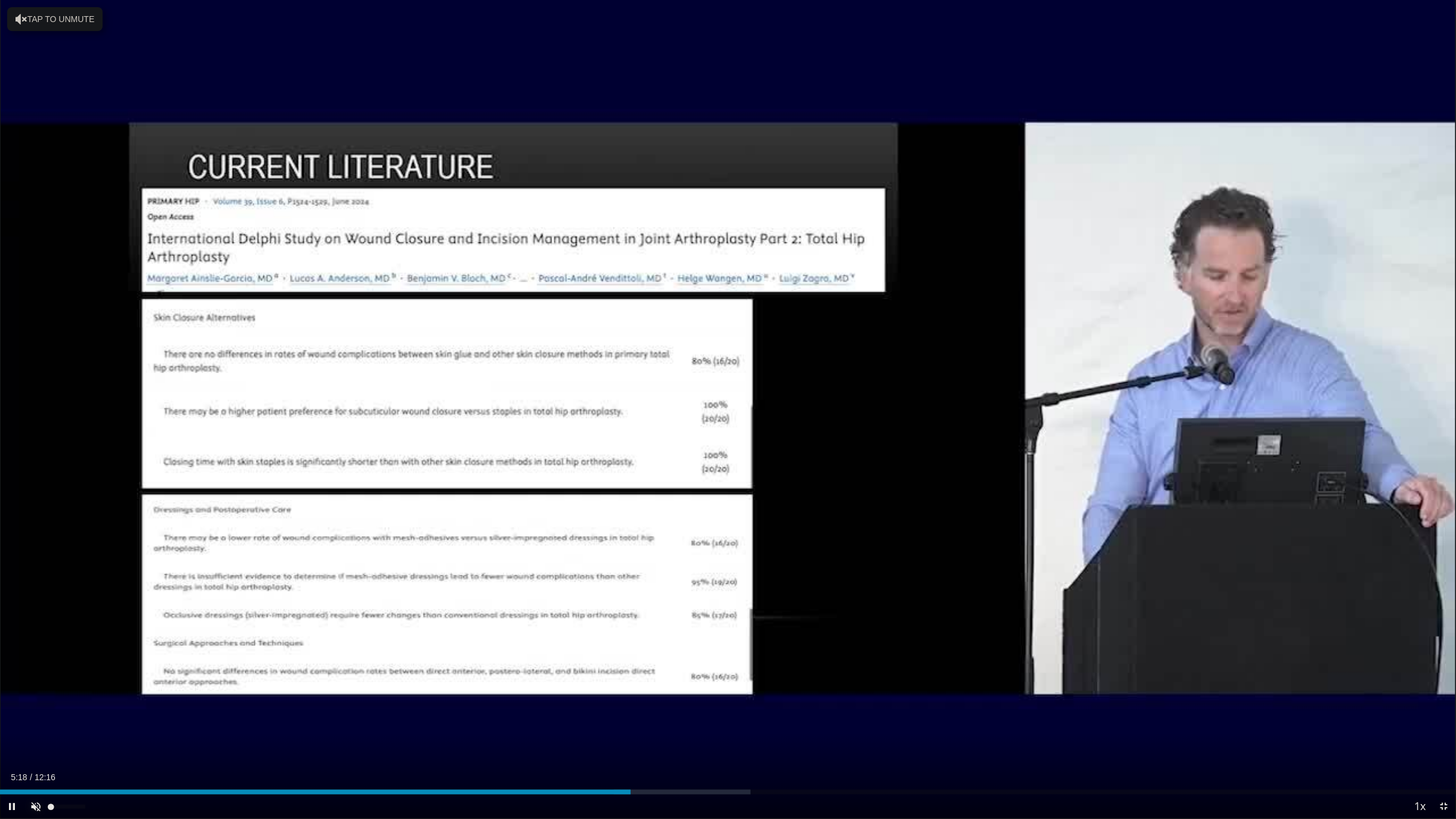
click at [34, 677] on span "Video Player" at bounding box center [36, 807] width 24 height 24
click at [882, 677] on div "Current Time 5:20 / Duration 12:16 Pause Skip Backward Skip Forward Mute 100% L…" at bounding box center [728, 807] width 1456 height 24
click at [994, 677] on div "Progress Bar" at bounding box center [995, 792] width 1 height 5
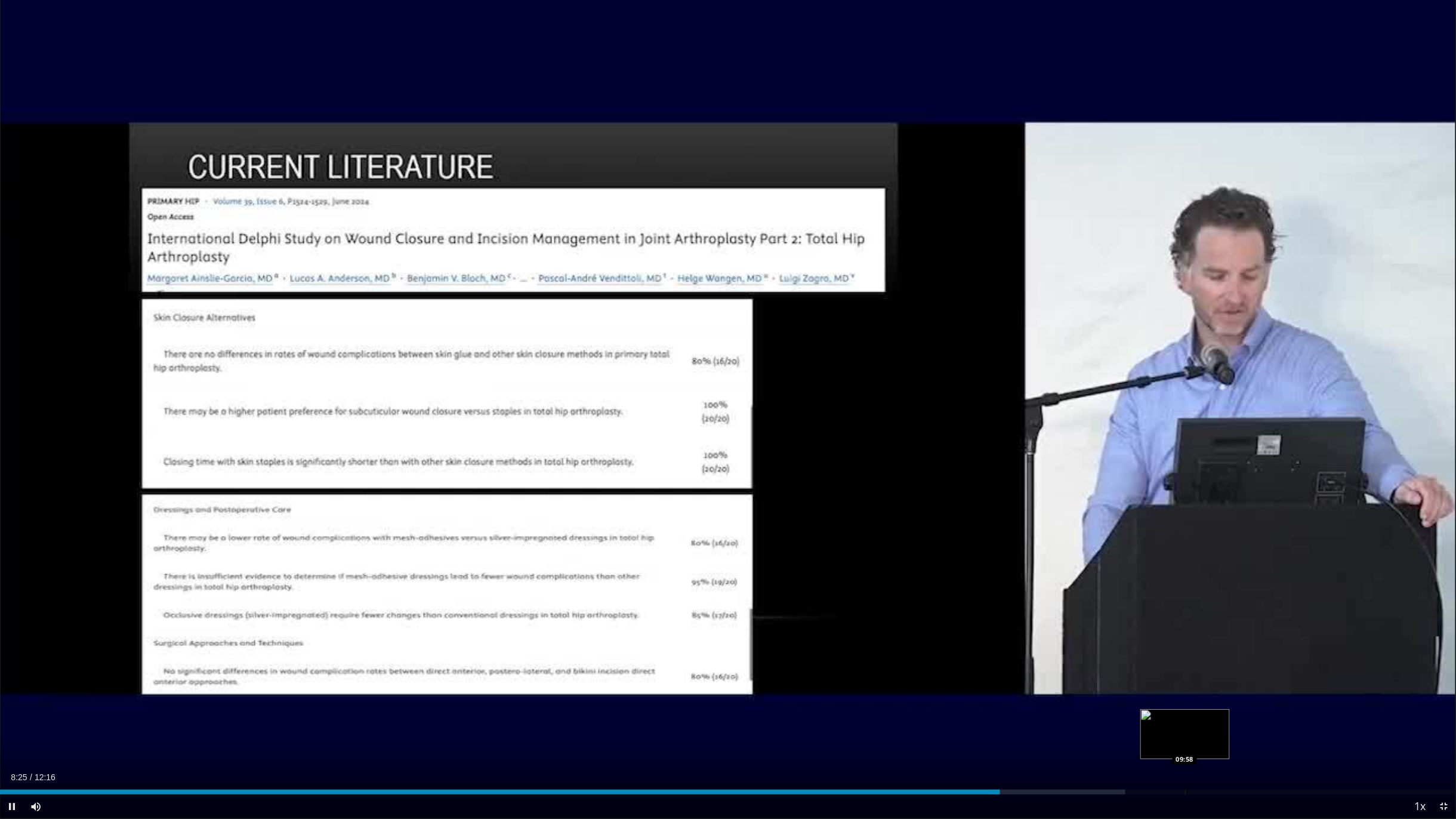
click at [1185, 677] on div "Progress Bar" at bounding box center [1186, 792] width 1 height 5
click at [1206, 677] on div "Loaded : 89.76% 10:00 10:09" at bounding box center [728, 788] width 1456 height 11
click at [1216, 677] on div "Progress Bar" at bounding box center [1216, 792] width 1 height 5
click at [1233, 677] on div "Loaded : 92.23% 10:17 10:22" at bounding box center [728, 788] width 1456 height 11
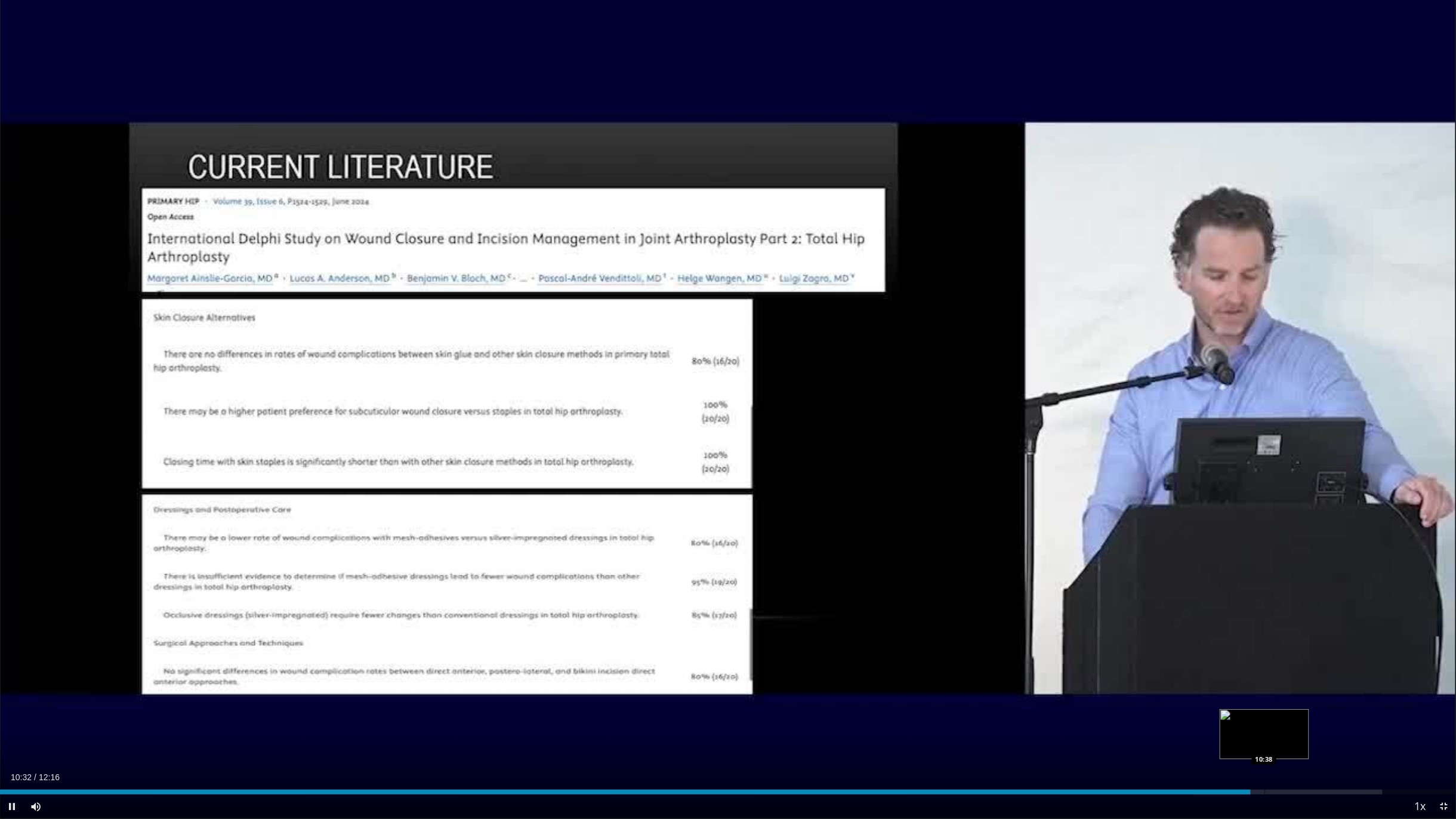
click at [1265, 677] on div "Progress Bar" at bounding box center [1265, 792] width 1 height 5
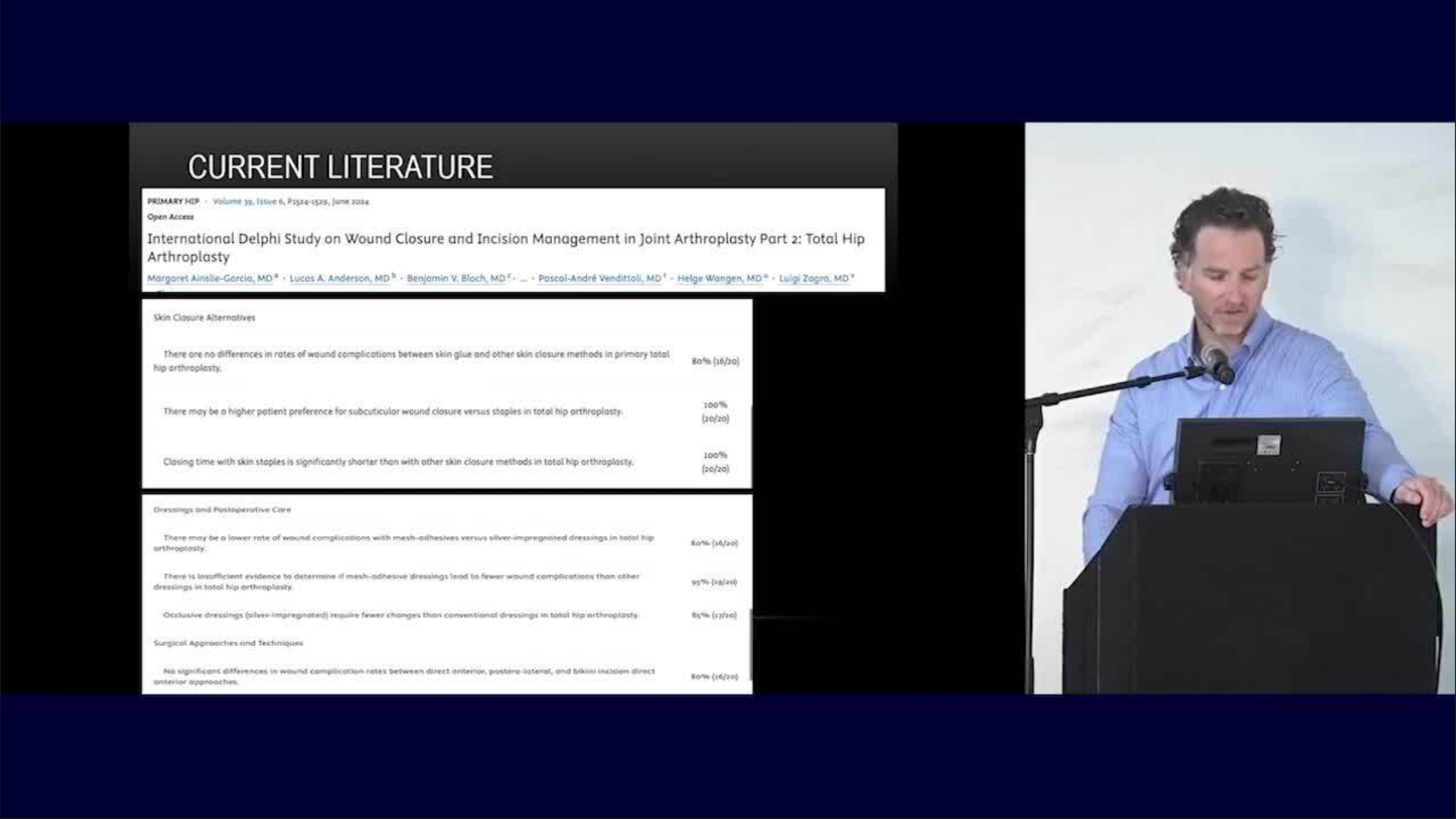
click at [1265, 677] on div "10 seconds Tap to unmute" at bounding box center [728, 409] width 1456 height 818
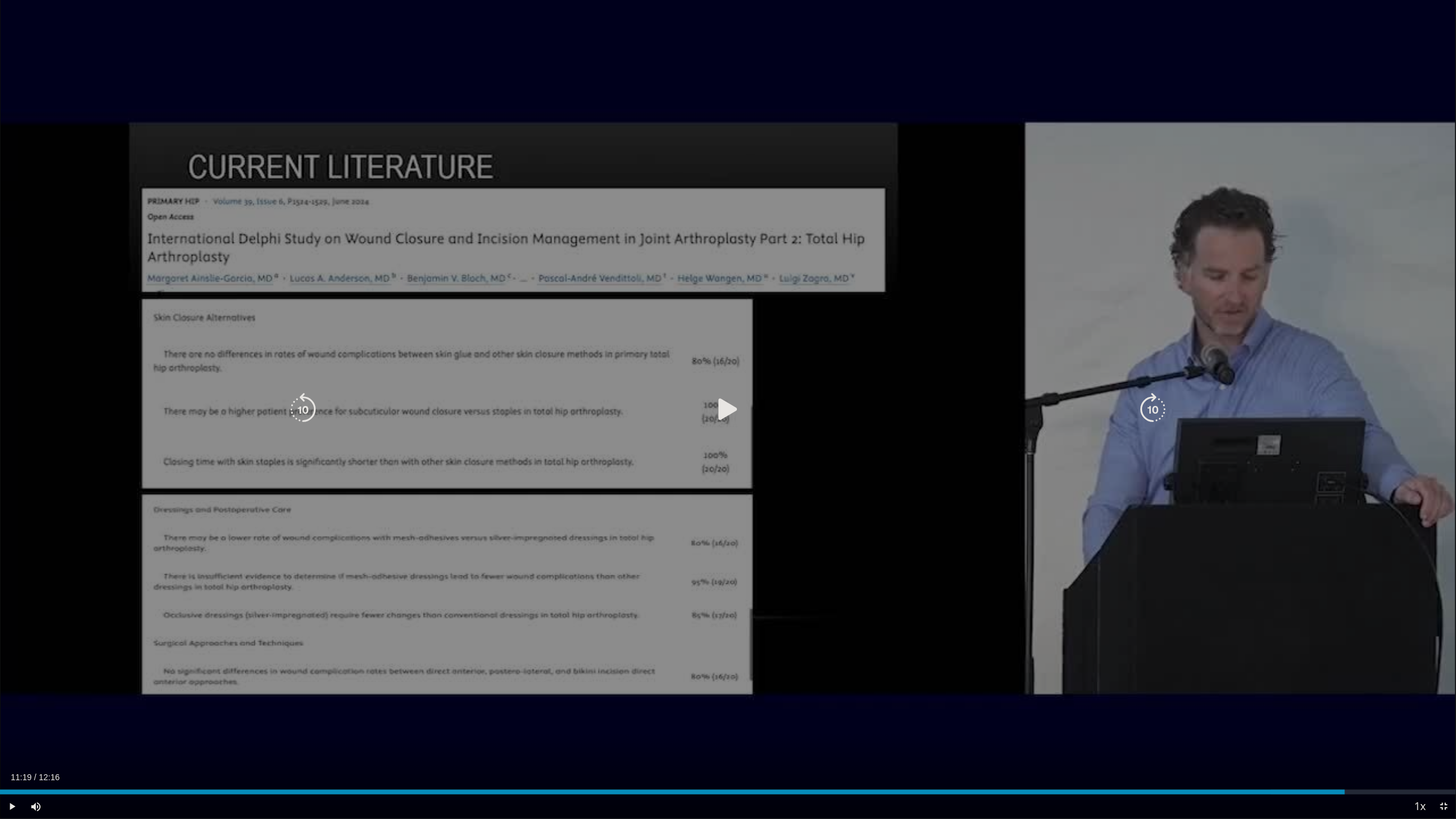
click at [725, 414] on icon "Video Player" at bounding box center [727, 409] width 33 height 33
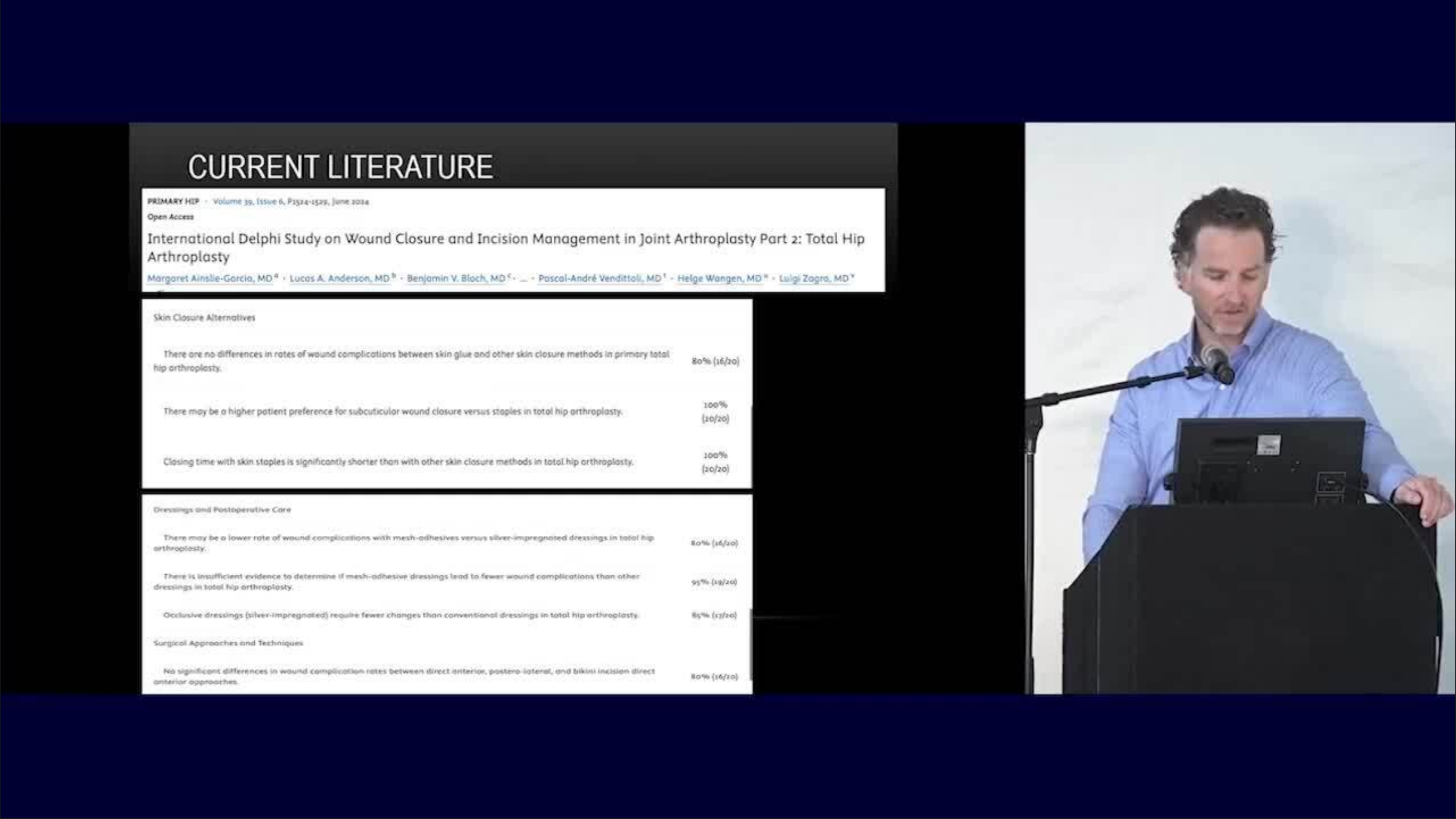
click at [1437, 677] on video-js "**********" at bounding box center [728, 409] width 1456 height 819
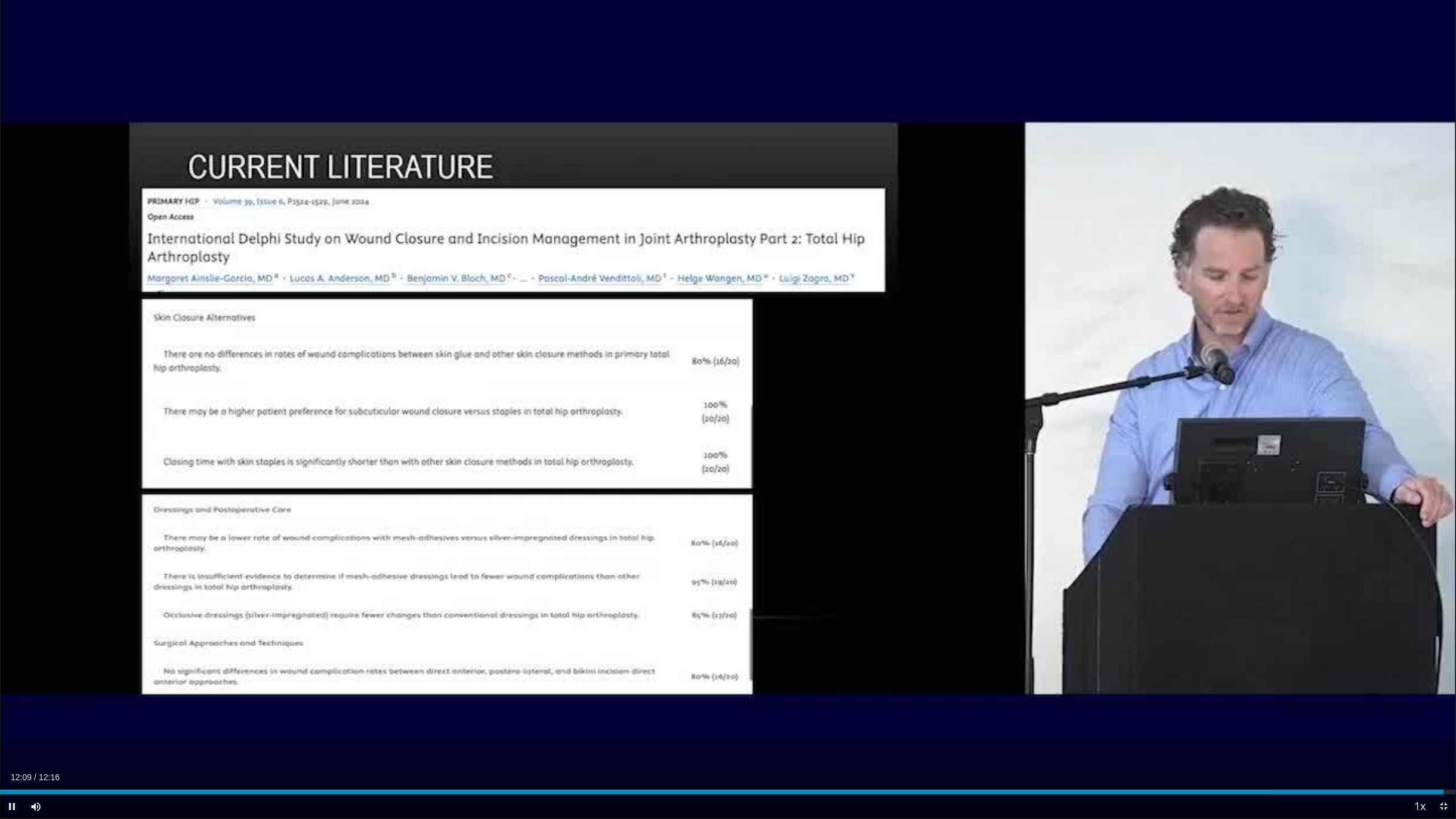
click at [1437, 677] on span "Video Player" at bounding box center [1444, 807] width 24 height 24
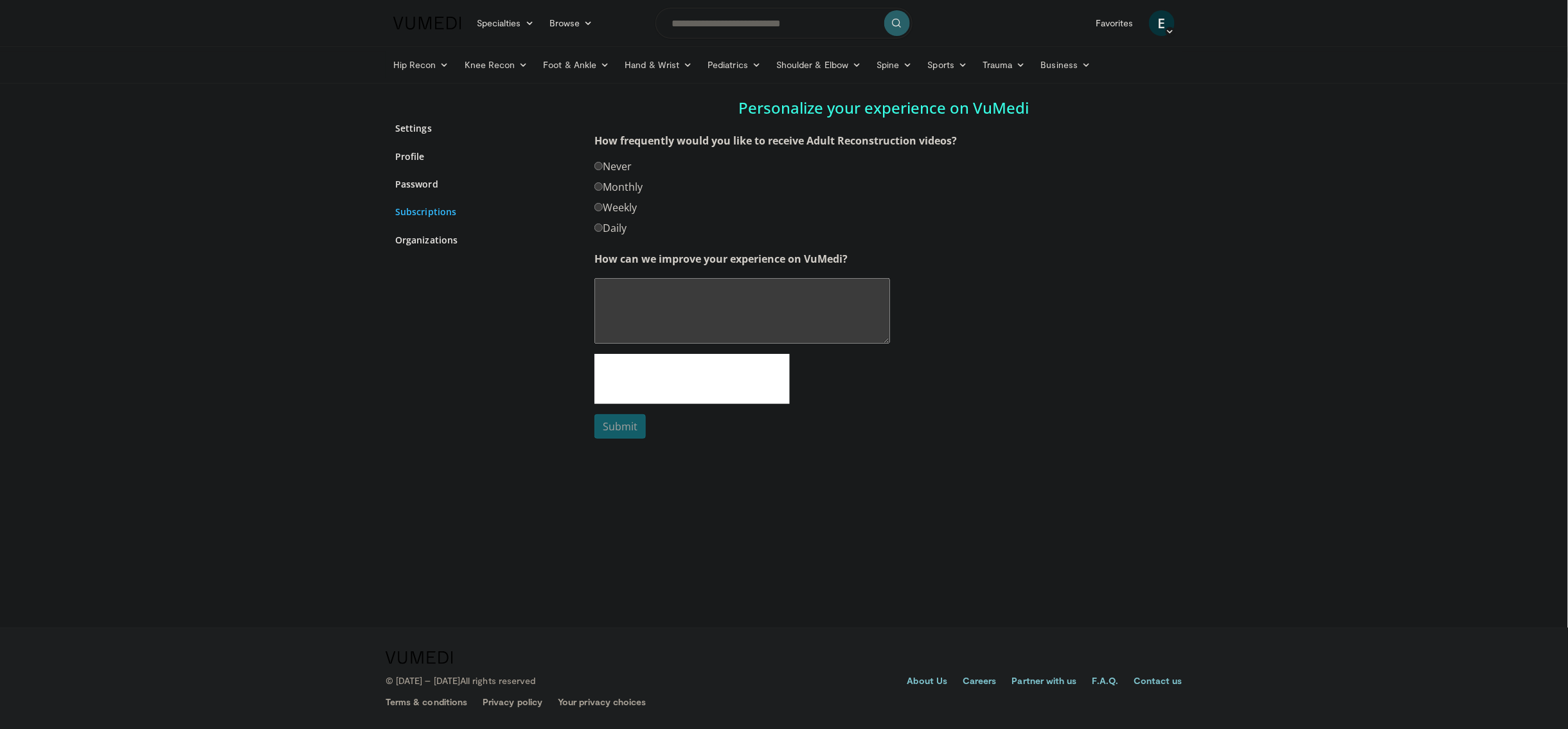
click at [442, 216] on link "Subscriptions" at bounding box center [485, 211] width 180 height 13
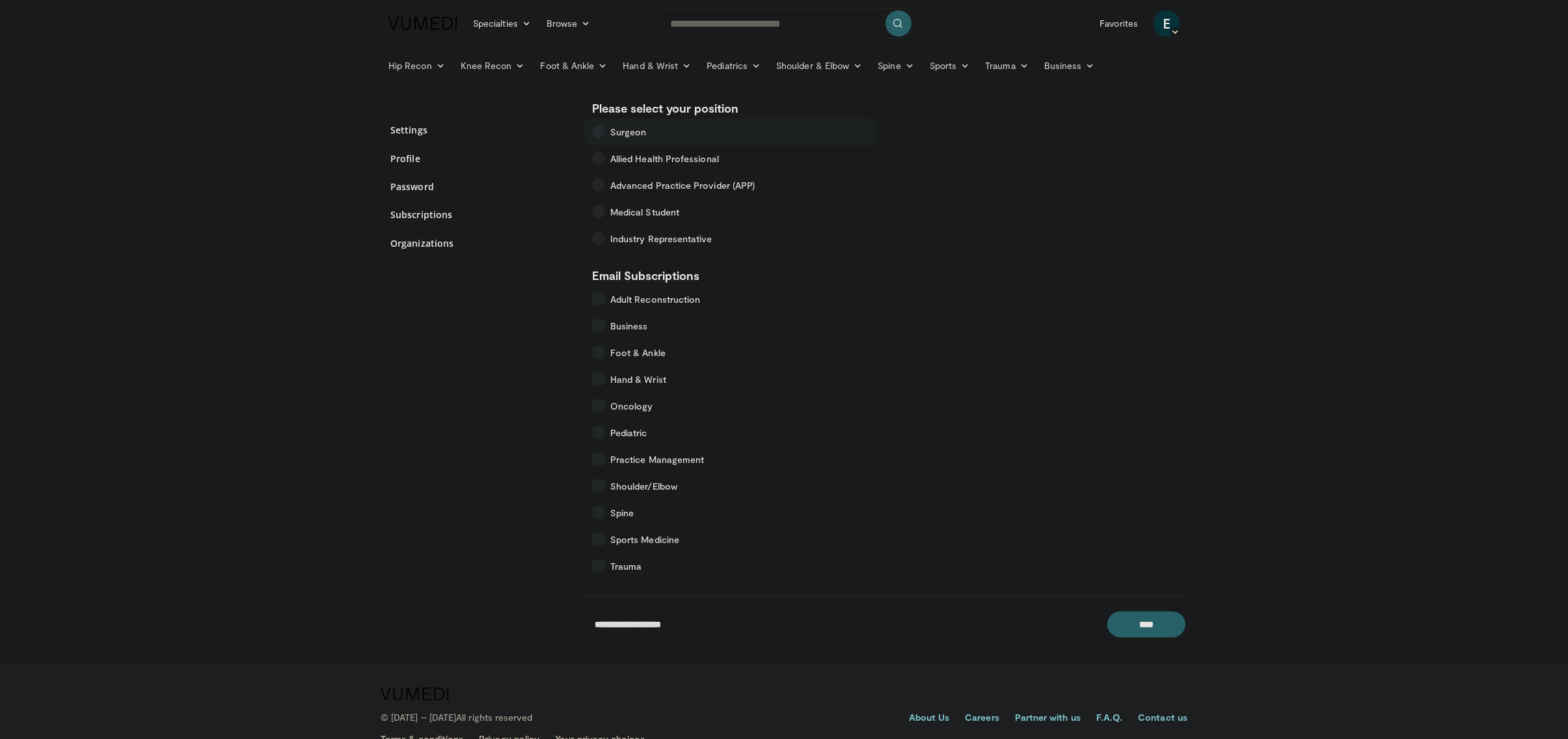
click at [601, 133] on icon at bounding box center [599, 131] width 13 height 13
click at [597, 125] on icon at bounding box center [599, 131] width 13 height 13
click at [673, 157] on span "Allied Health Professional" at bounding box center [665, 158] width 109 height 14
click at [601, 128] on icon at bounding box center [599, 131] width 13 height 13
click at [602, 541] on icon at bounding box center [599, 539] width 13 height 13
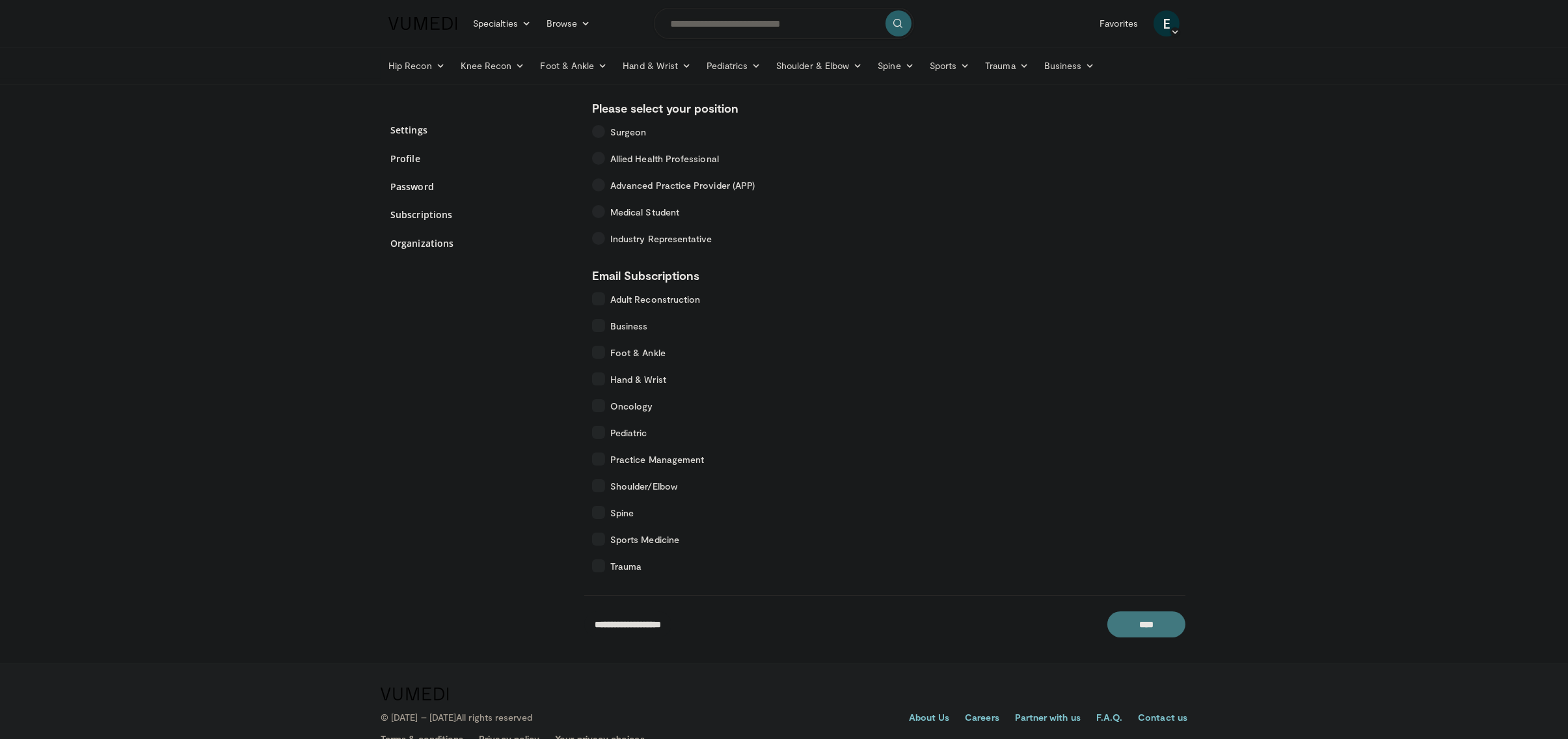
click at [1154, 620] on input "****" at bounding box center [1147, 624] width 78 height 26
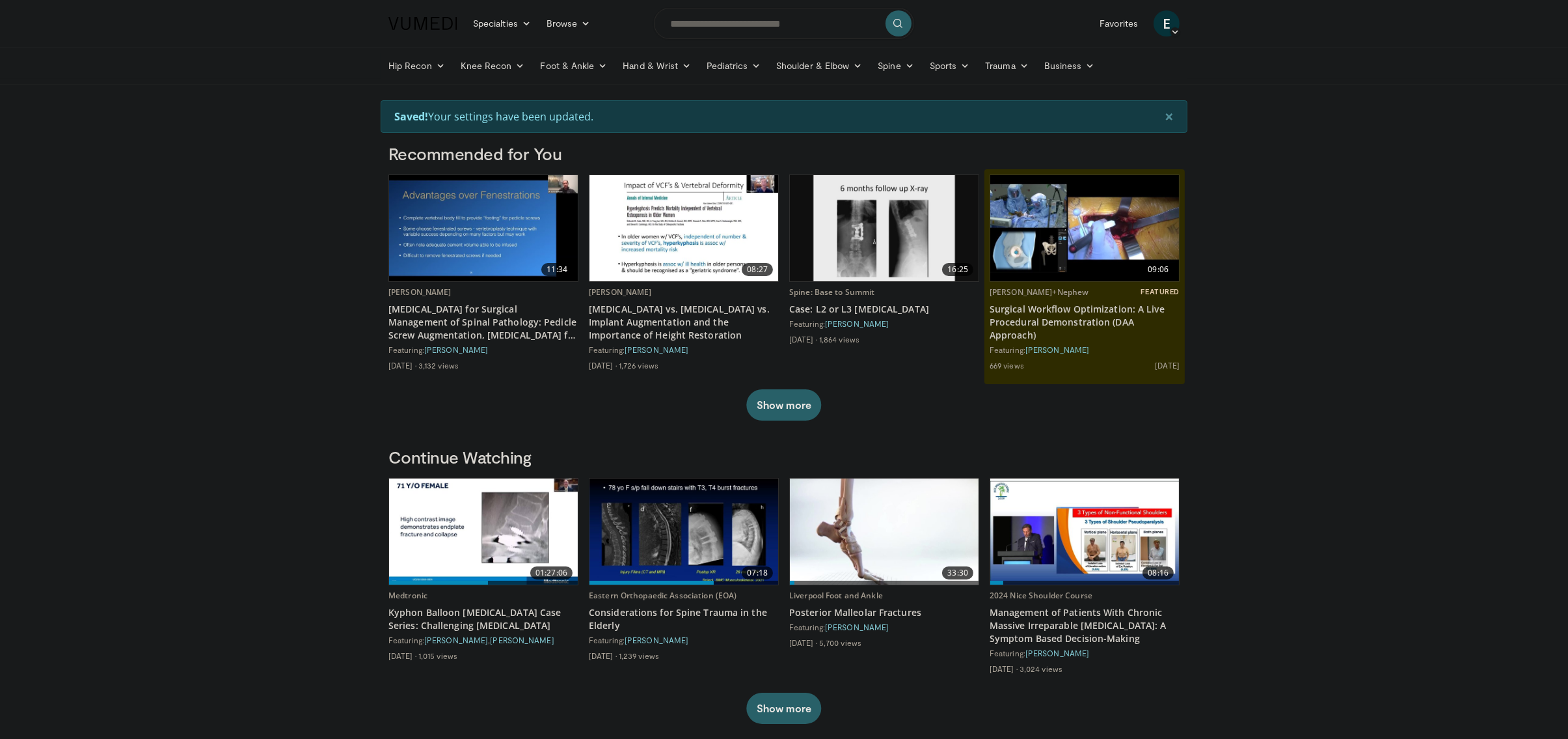
click at [683, 232] on img at bounding box center [684, 227] width 189 height 106
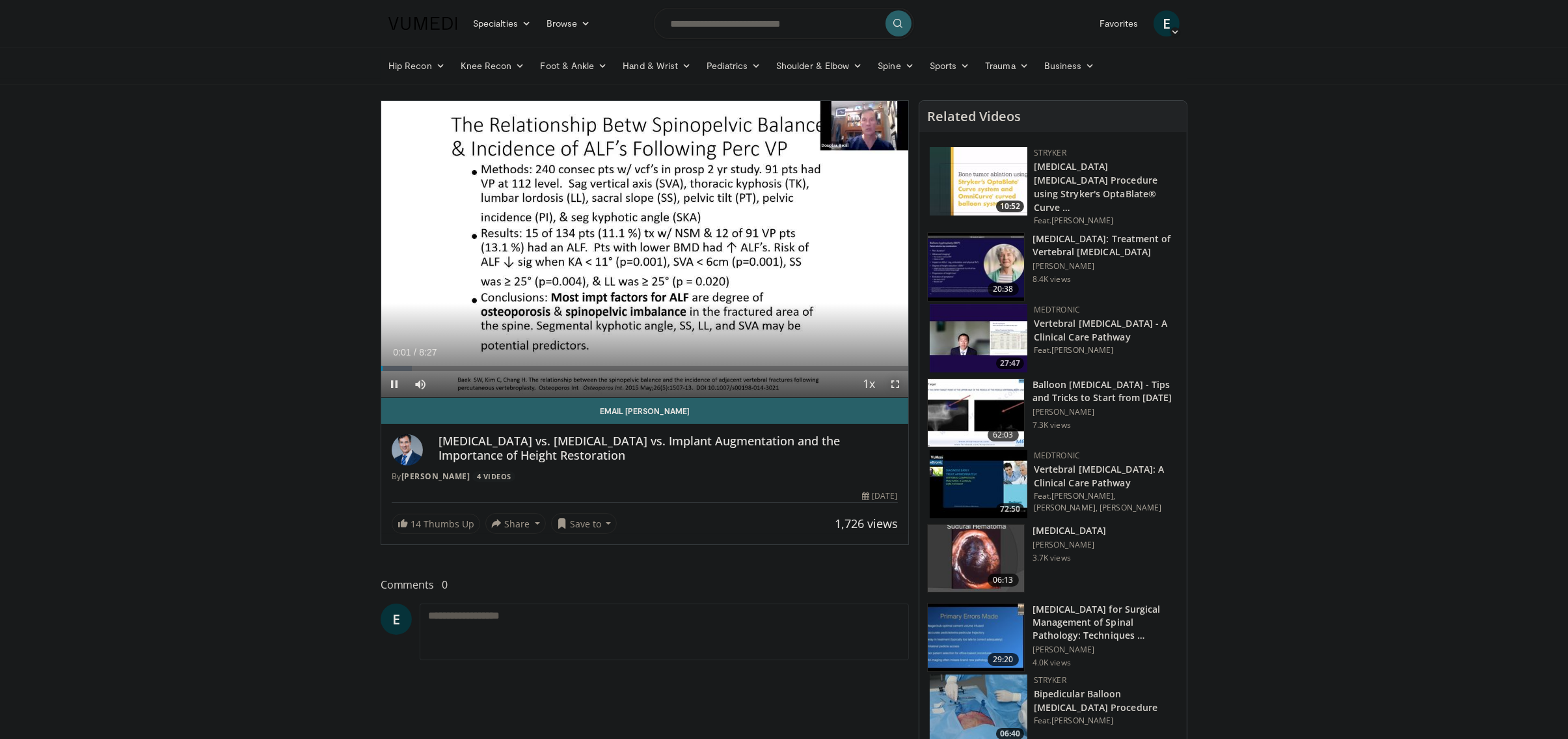
click at [895, 384] on span "Video Player" at bounding box center [895, 384] width 26 height 26
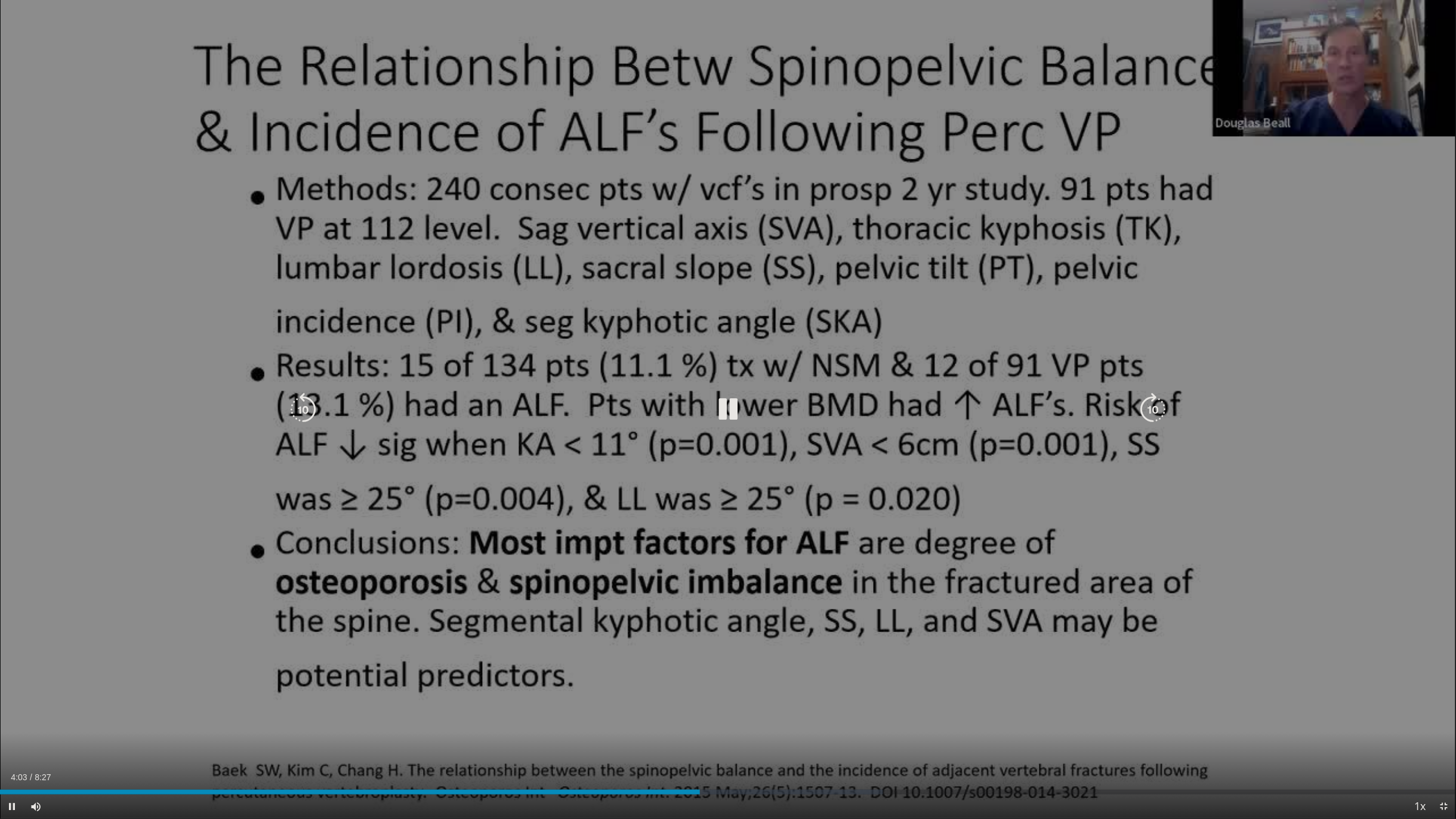
click at [768, 289] on div "10 seconds Tap to unmute" at bounding box center [728, 409] width 1456 height 818
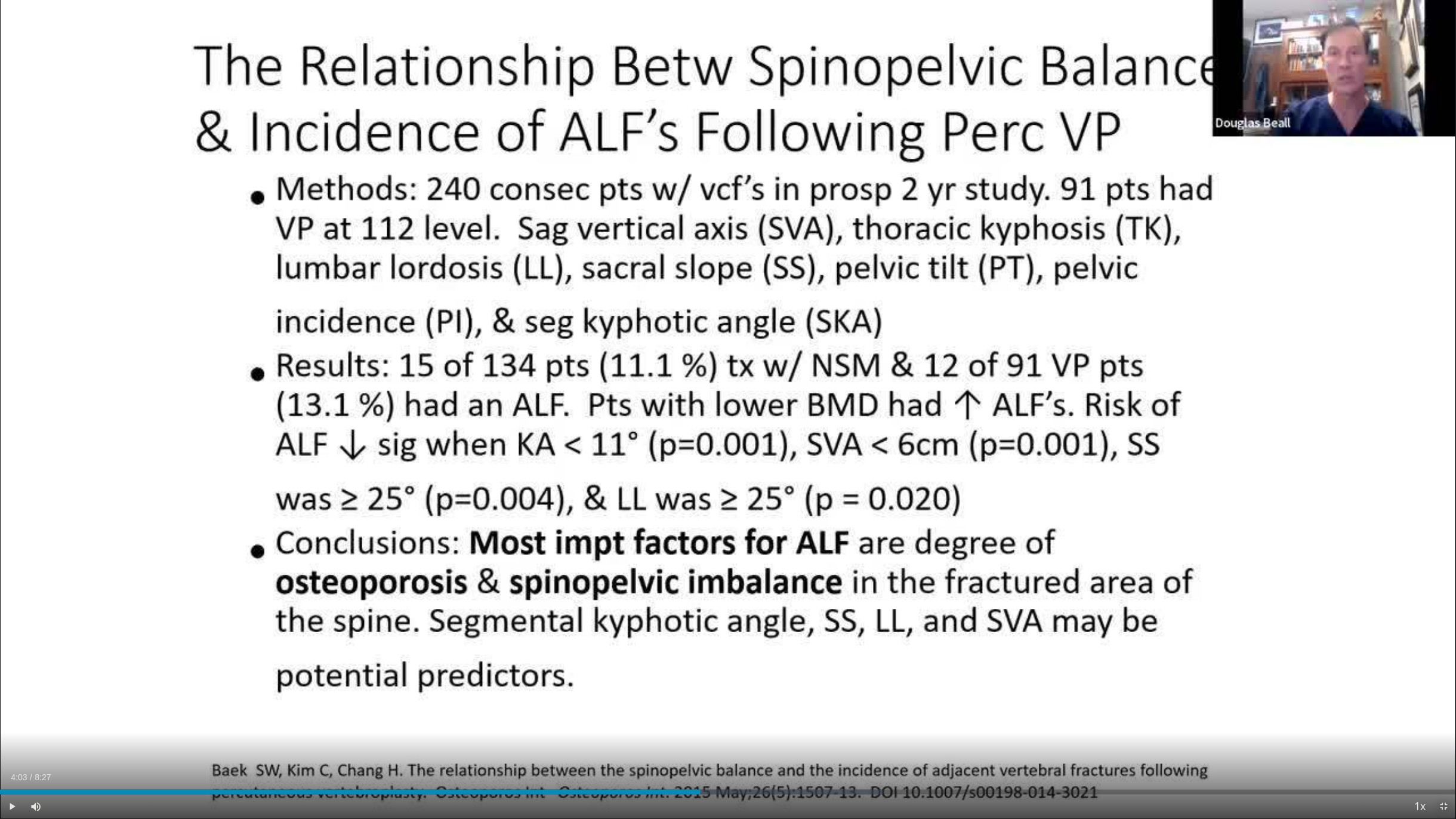
click at [1437, 677] on span "Video Player" at bounding box center [1444, 807] width 24 height 24
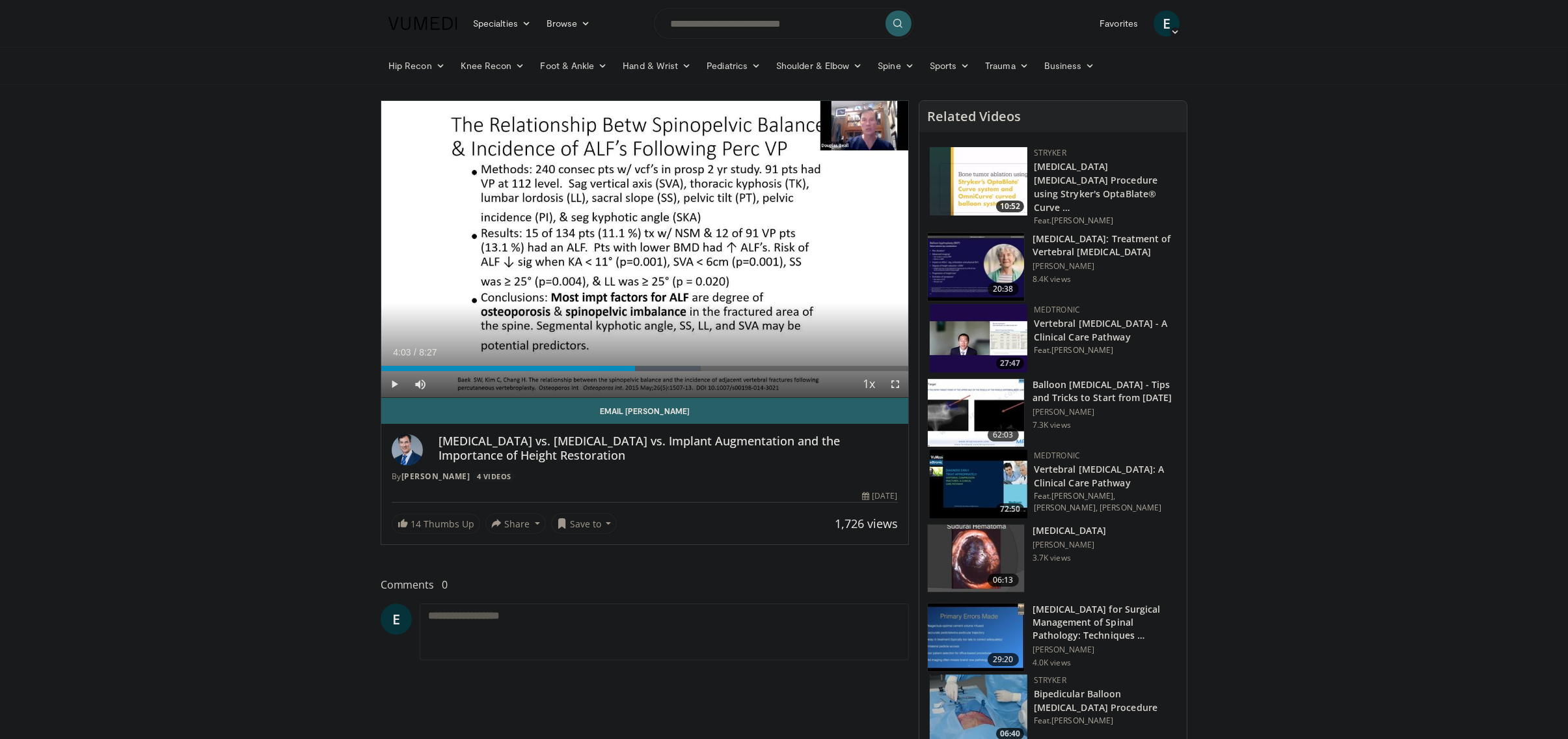
click at [963, 462] on img at bounding box center [978, 484] width 97 height 68
